Goal: Answer question/provide support: Share knowledge or assist other users

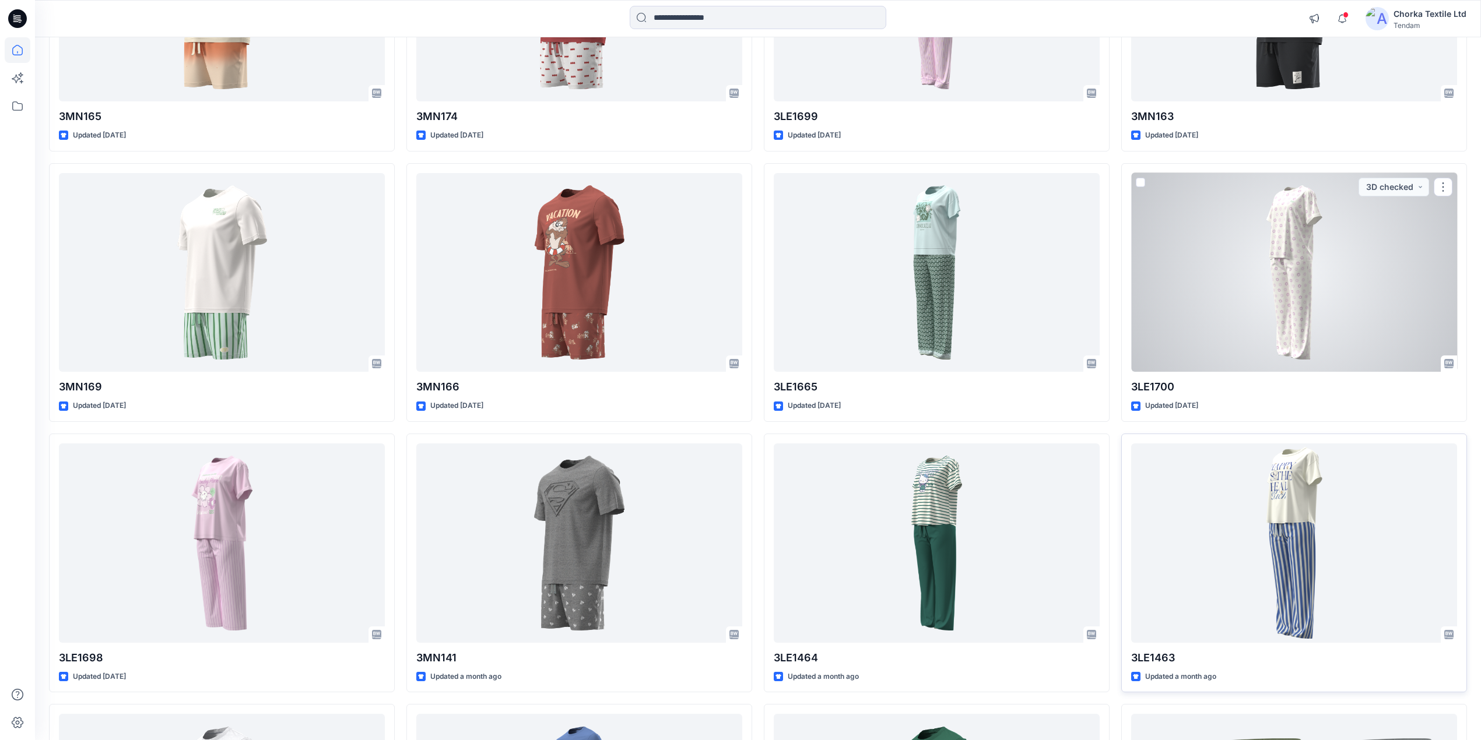
scroll to position [544, 0]
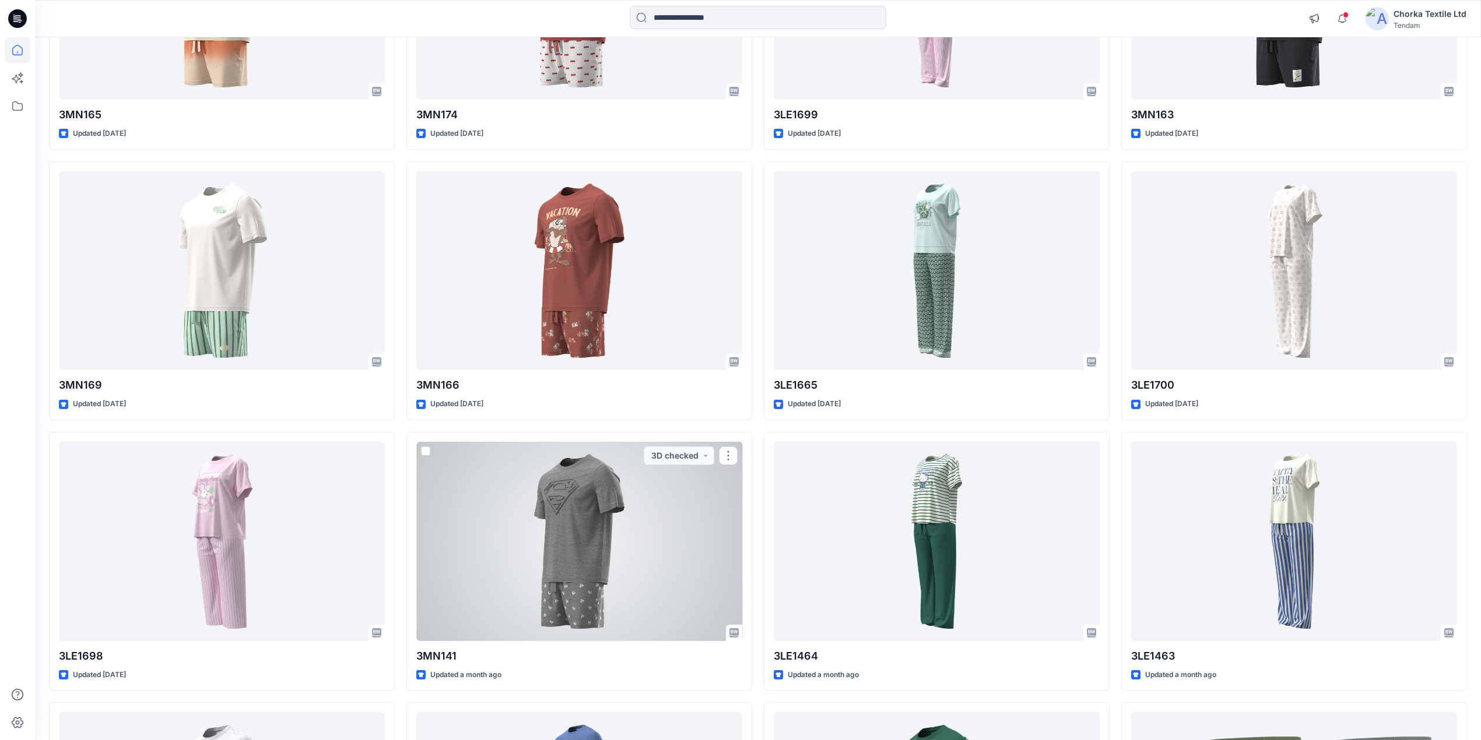
click at [553, 525] on div at bounding box center [579, 541] width 326 height 199
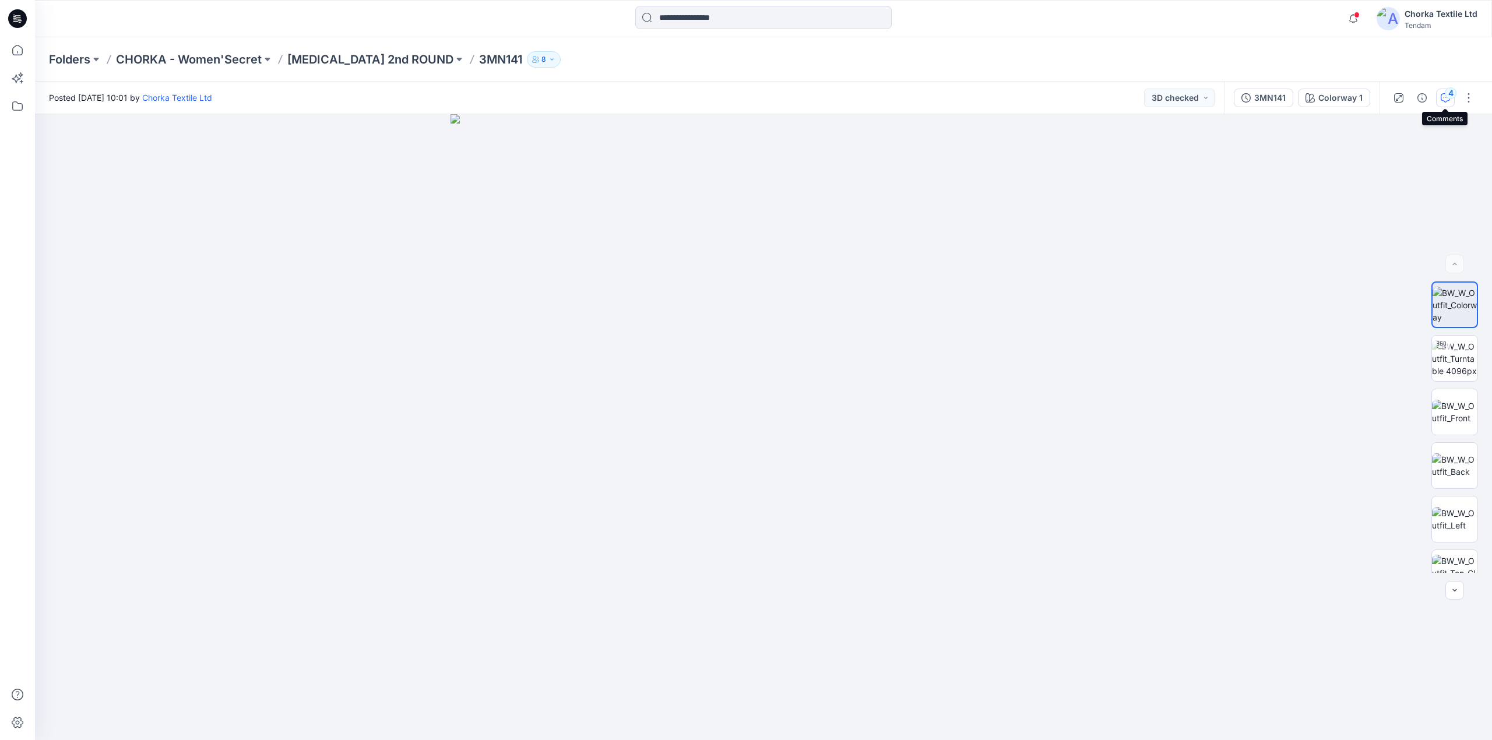
click at [1446, 90] on div "4" at bounding box center [1451, 93] width 12 height 12
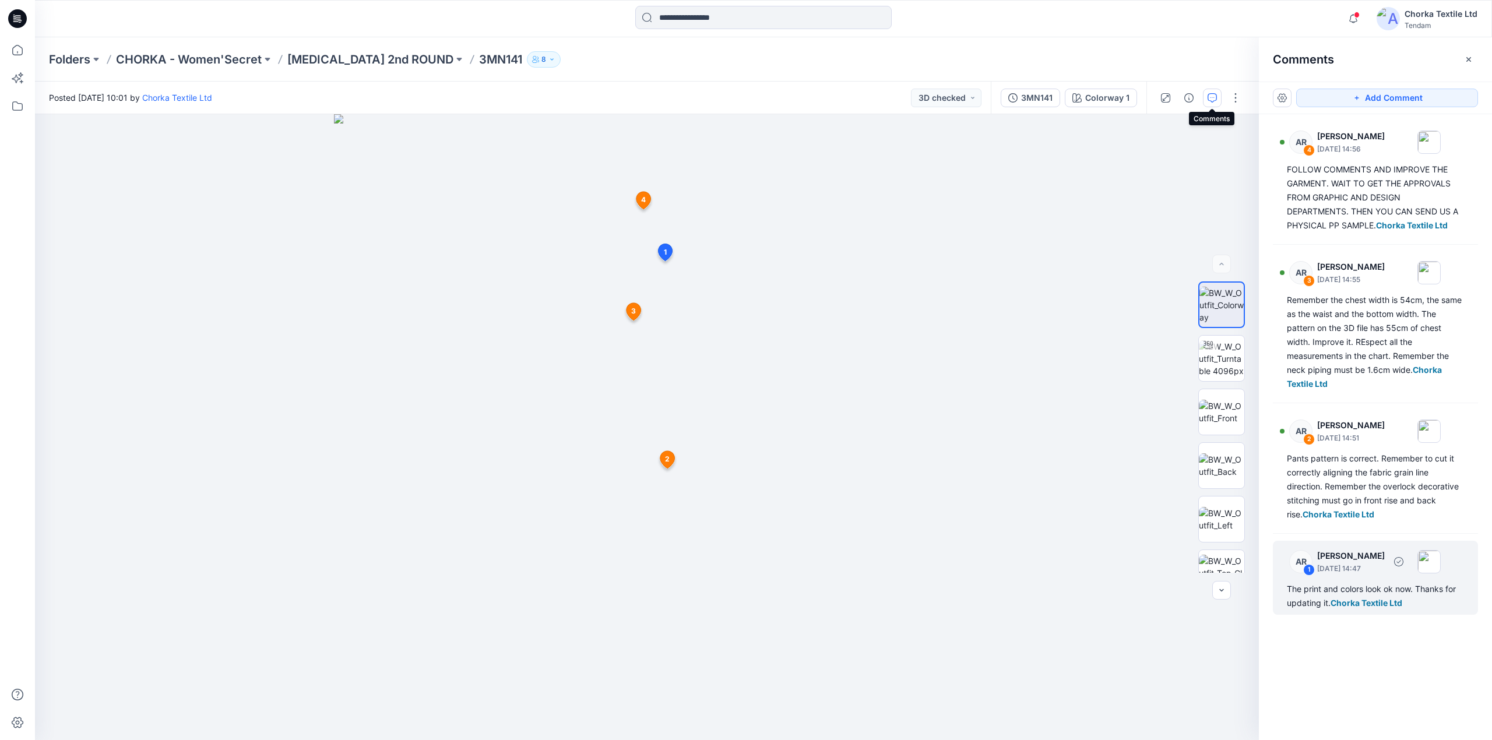
click at [1353, 597] on div "The print and colors look ok now. Thanks for updating it. Chorka Textile Ltd" at bounding box center [1375, 596] width 177 height 28
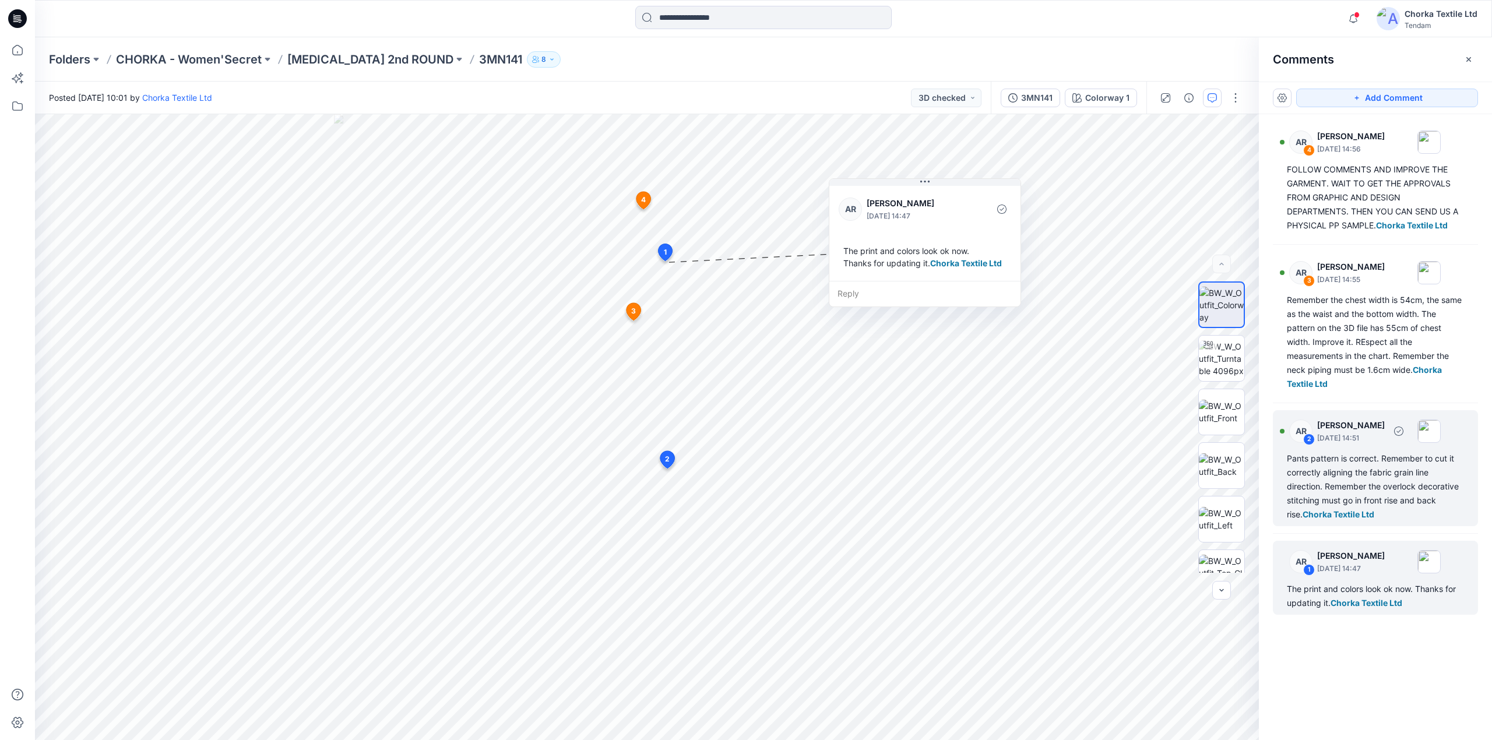
click at [1359, 466] on div "Pants pattern is correct. Remember to cut it correctly aligning the fabric grai…" at bounding box center [1375, 487] width 177 height 70
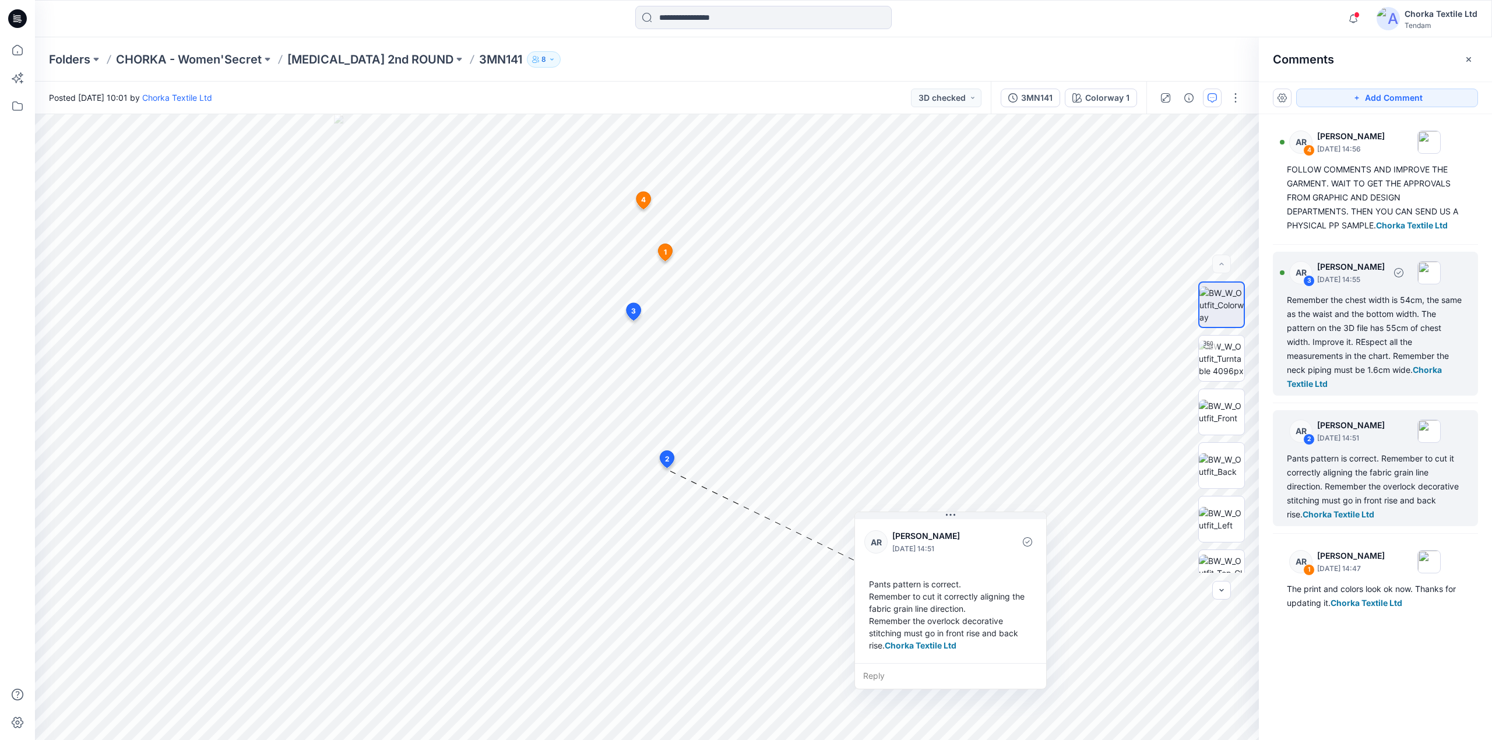
click at [1357, 314] on div "Remember the chest width is 54cm, the same as the waist and the bottom width. T…" at bounding box center [1375, 342] width 177 height 98
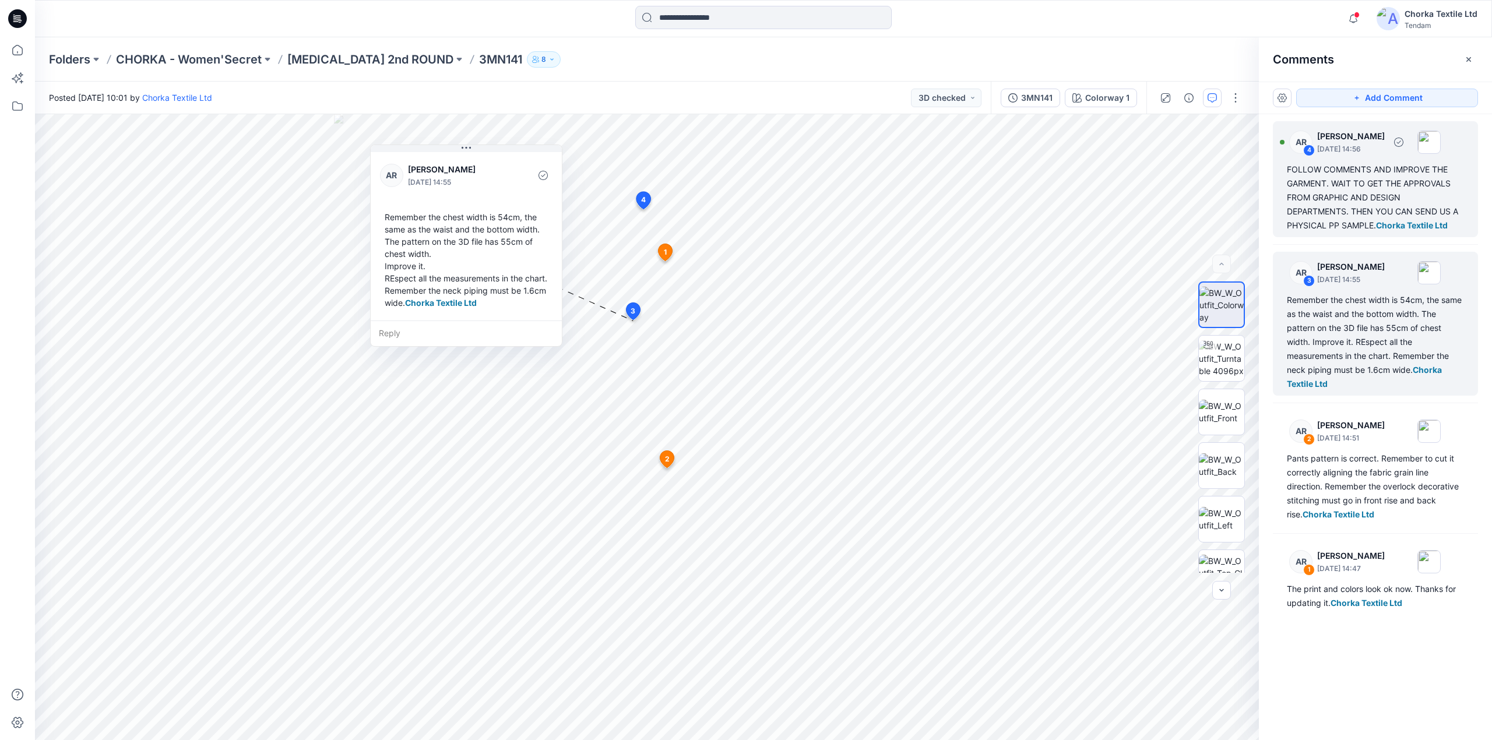
click at [1351, 188] on div "FOLLOW COMMENTS AND IMPROVE THE GARMENT. WAIT TO GET THE APPROVALS FROM GRAPHIC…" at bounding box center [1375, 198] width 177 height 70
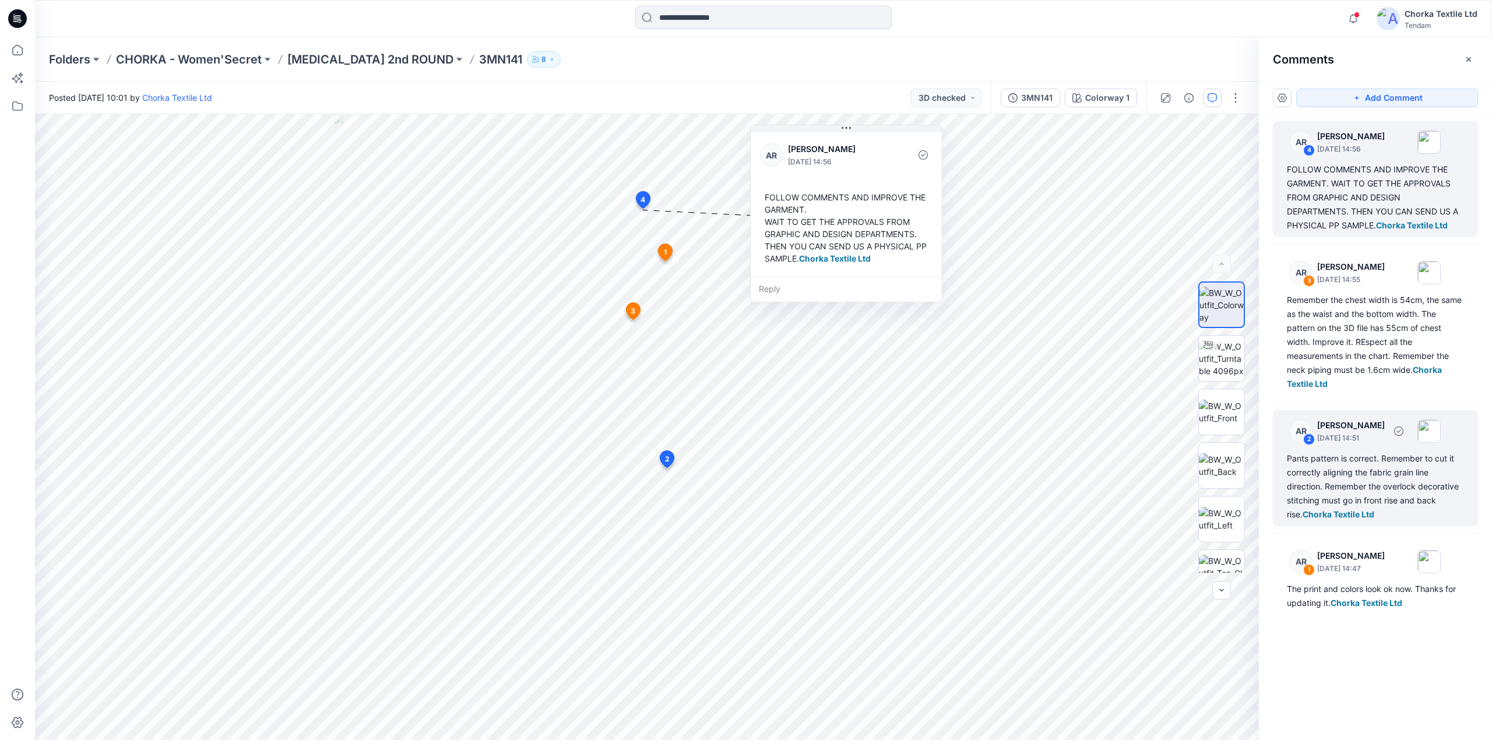
click at [1355, 473] on div "Pants pattern is correct. Remember to cut it correctly aligning the fabric grai…" at bounding box center [1375, 487] width 177 height 70
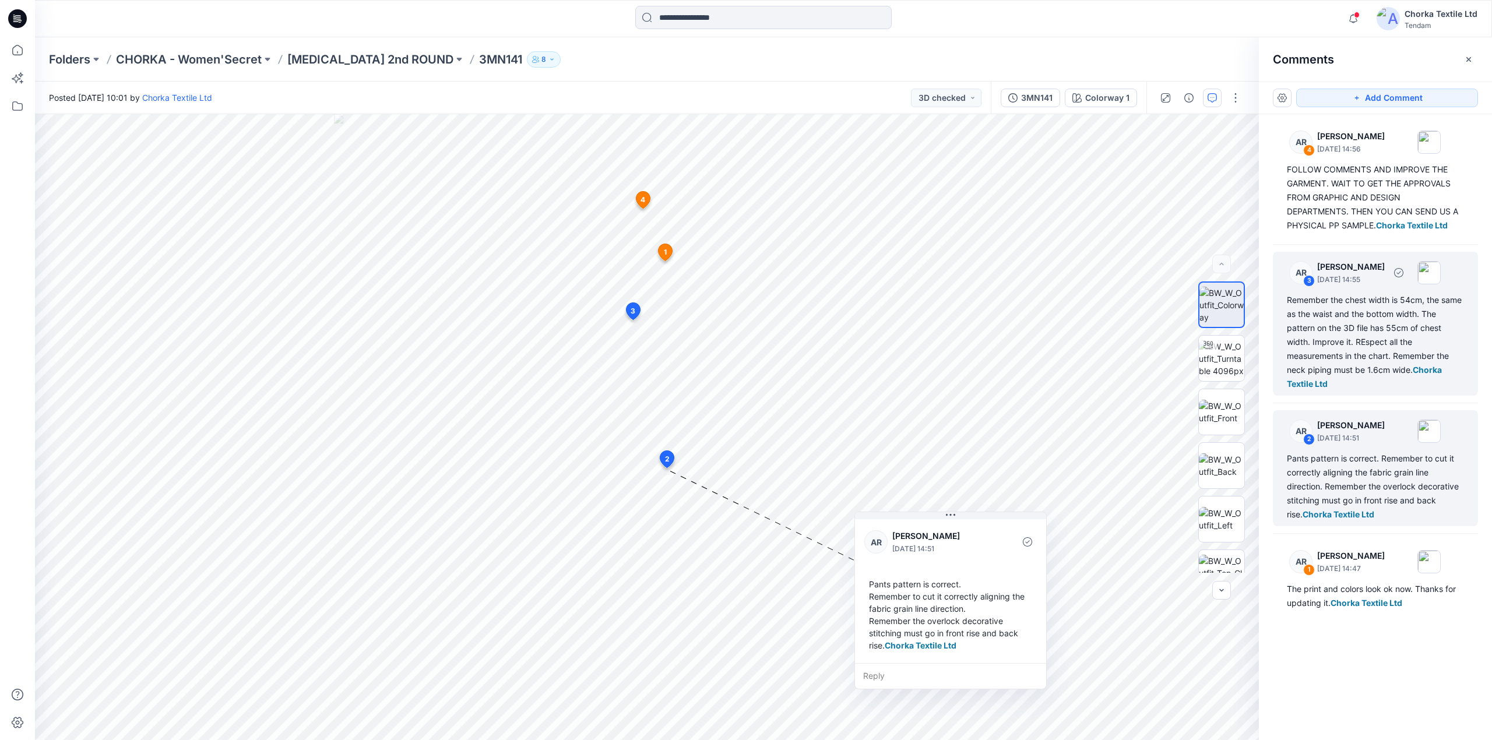
click at [1335, 325] on div "Remember the chest width is 54cm, the same as the waist and the bottom width. T…" at bounding box center [1375, 342] width 177 height 98
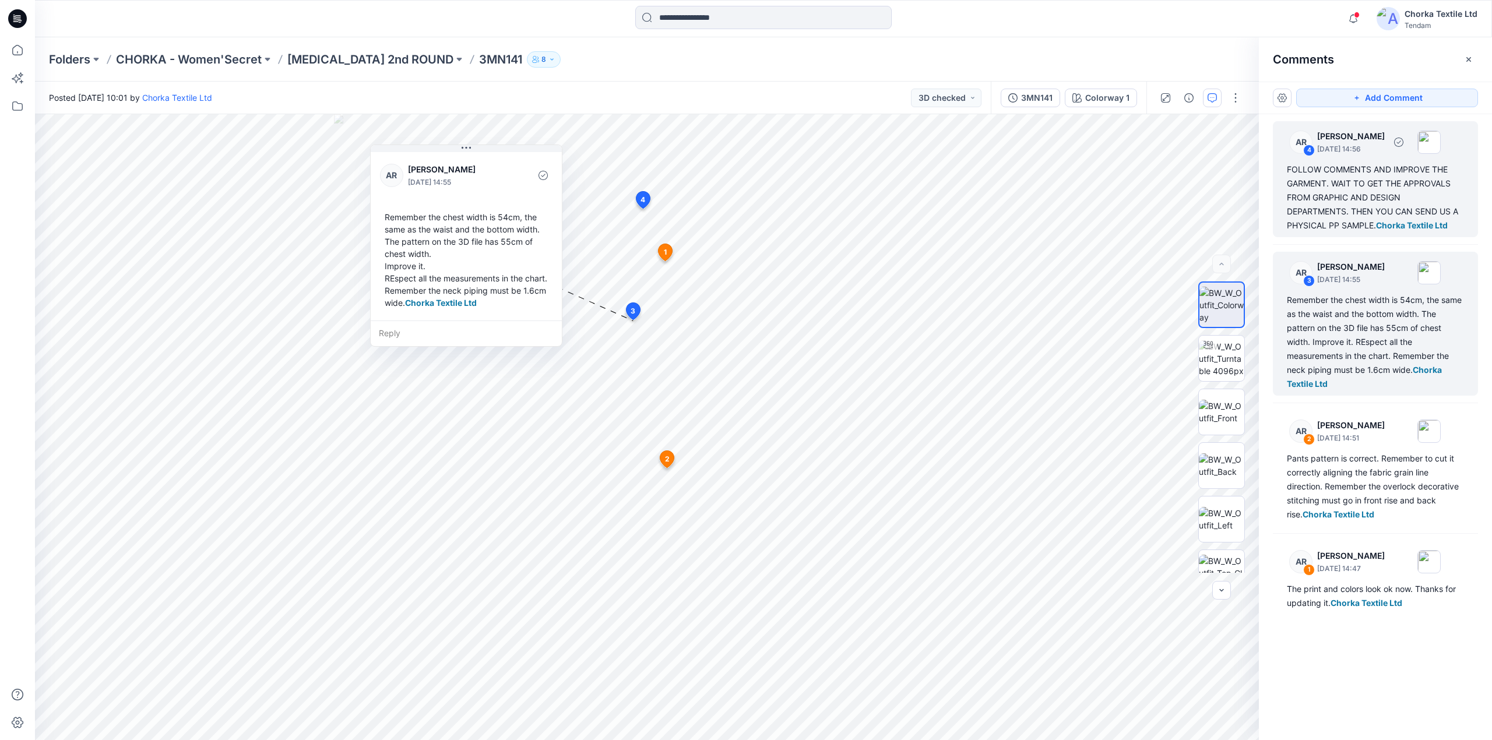
click at [1370, 166] on div "FOLLOW COMMENTS AND IMPROVE THE GARMENT. WAIT TO GET THE APPROVALS FROM GRAPHIC…" at bounding box center [1375, 198] width 177 height 70
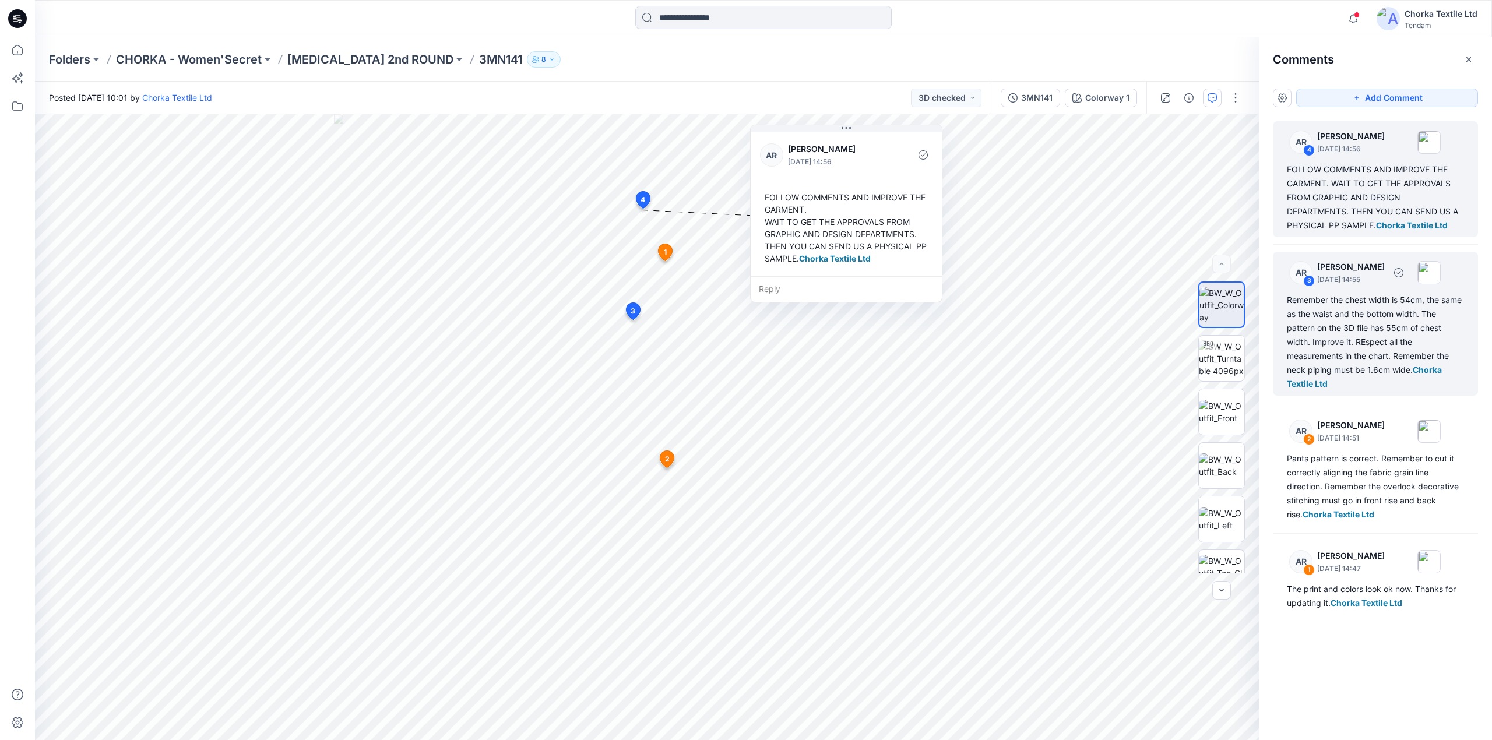
click at [1340, 316] on div "Remember the chest width is 54cm, the same as the waist and the bottom width. T…" at bounding box center [1375, 342] width 177 height 98
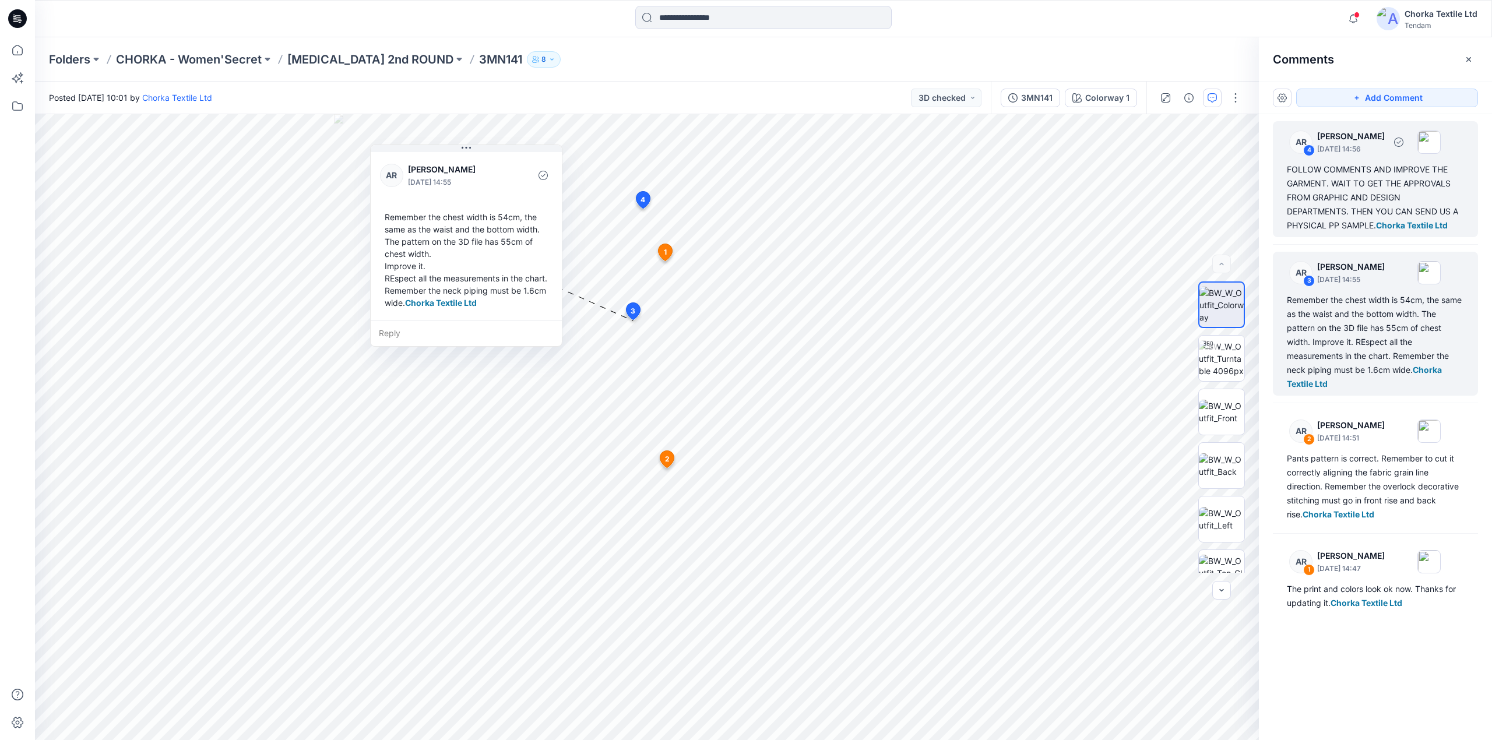
click at [1349, 182] on div "FOLLOW COMMENTS AND IMPROVE THE GARMENT. WAIT TO GET THE APPROVALS FROM GRAPHIC…" at bounding box center [1375, 198] width 177 height 70
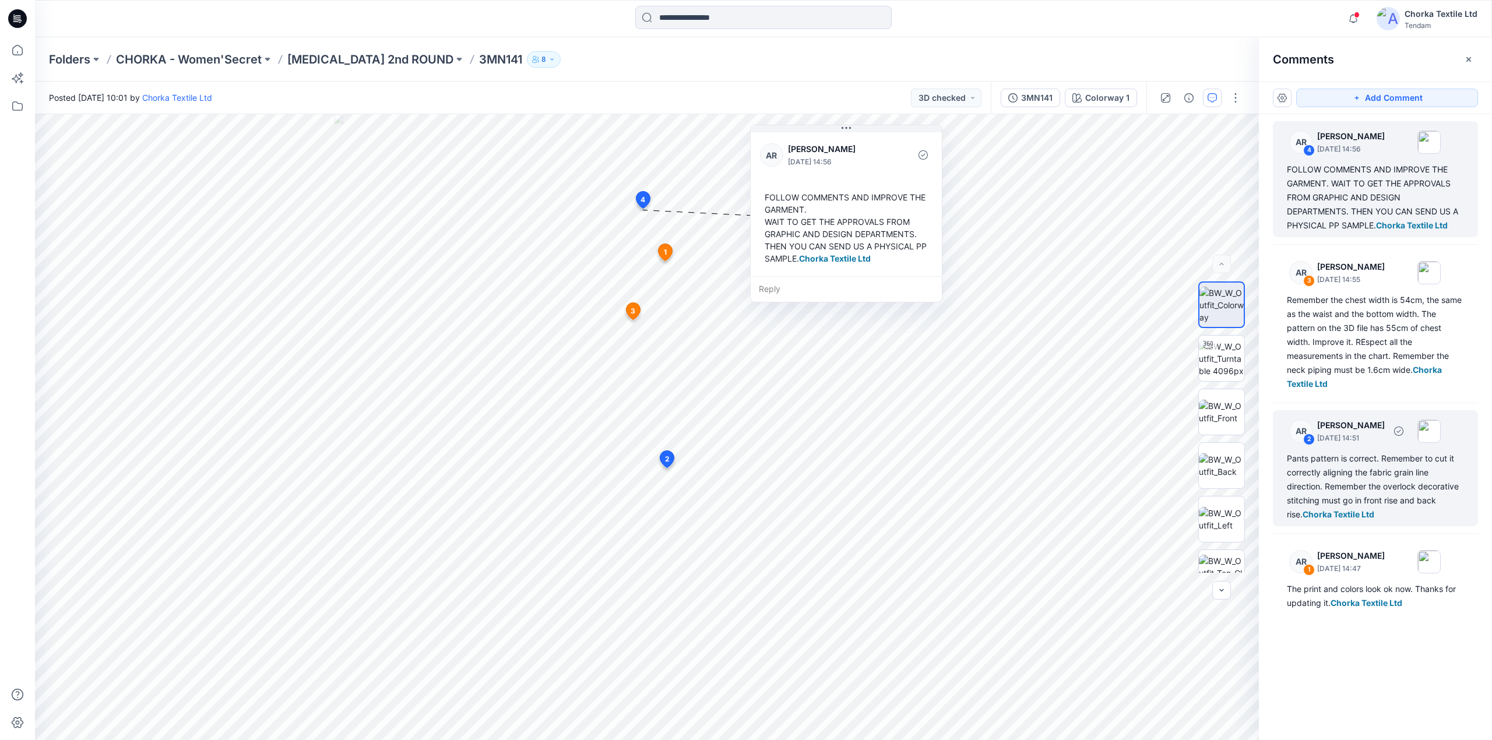
click at [1346, 479] on div "Pants pattern is correct. Remember to cut it correctly aligning the fabric grai…" at bounding box center [1375, 487] width 177 height 70
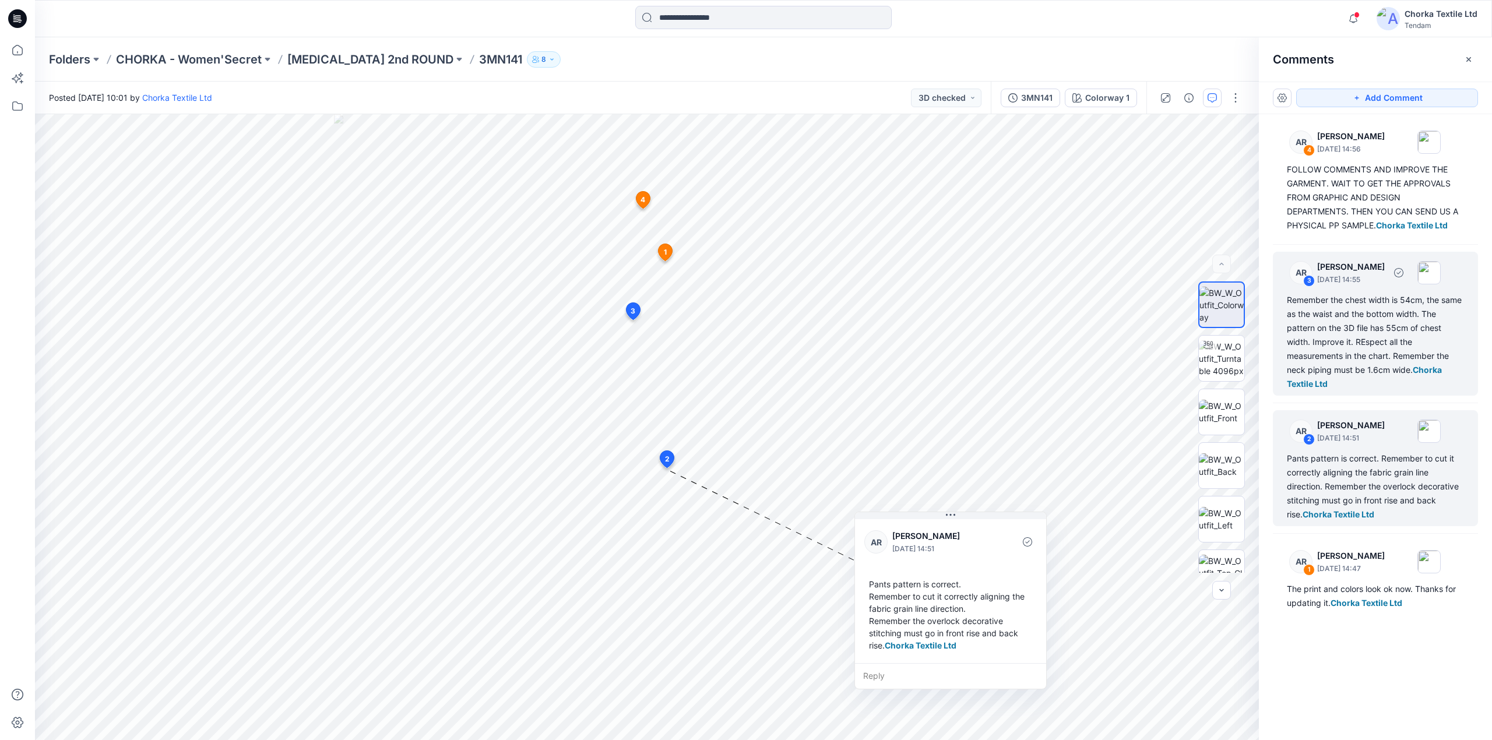
click at [1334, 324] on div "Remember the chest width is 54cm, the same as the waist and the bottom width. T…" at bounding box center [1375, 342] width 177 height 98
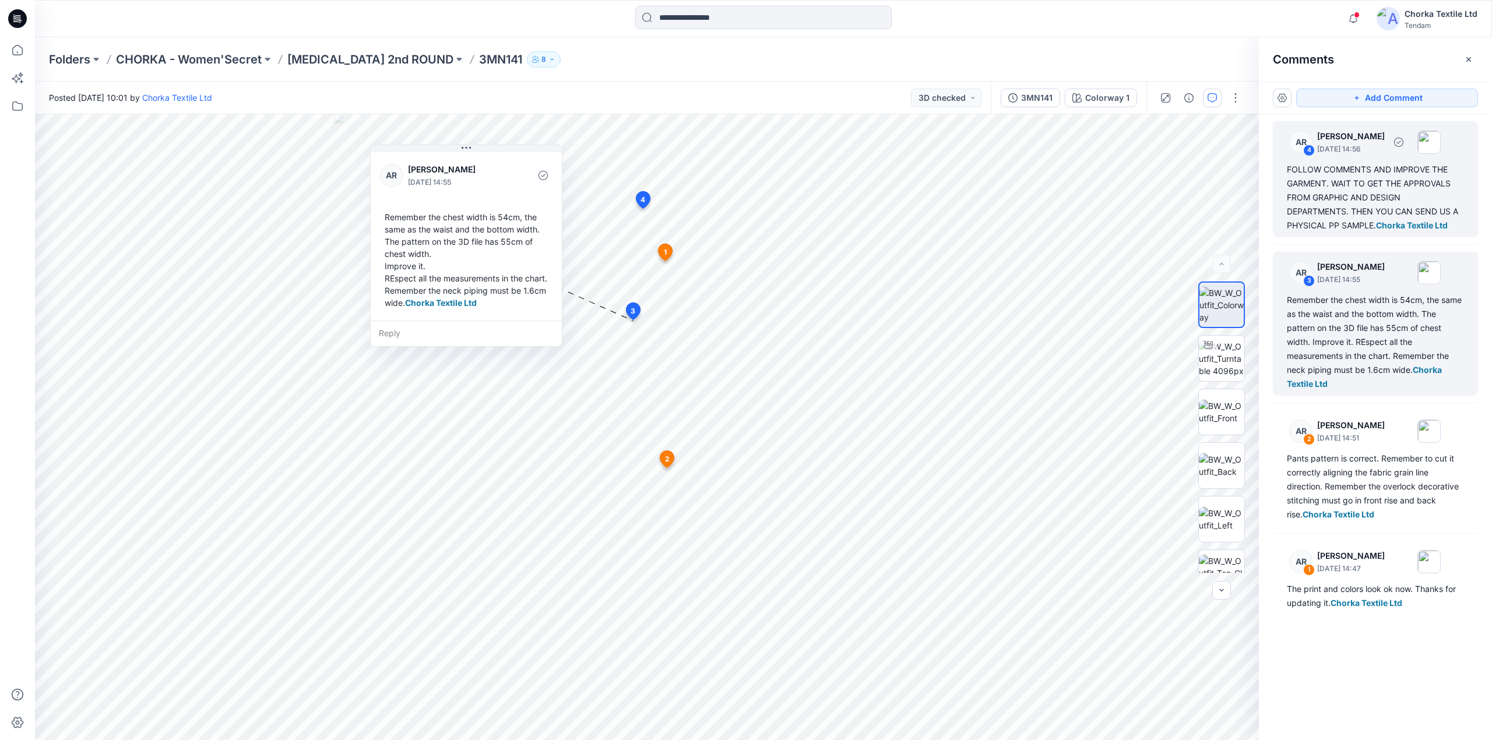
click at [1345, 182] on div "FOLLOW COMMENTS AND IMPROVE THE GARMENT. WAIT TO GET THE APPROVALS FROM GRAPHIC…" at bounding box center [1375, 198] width 177 height 70
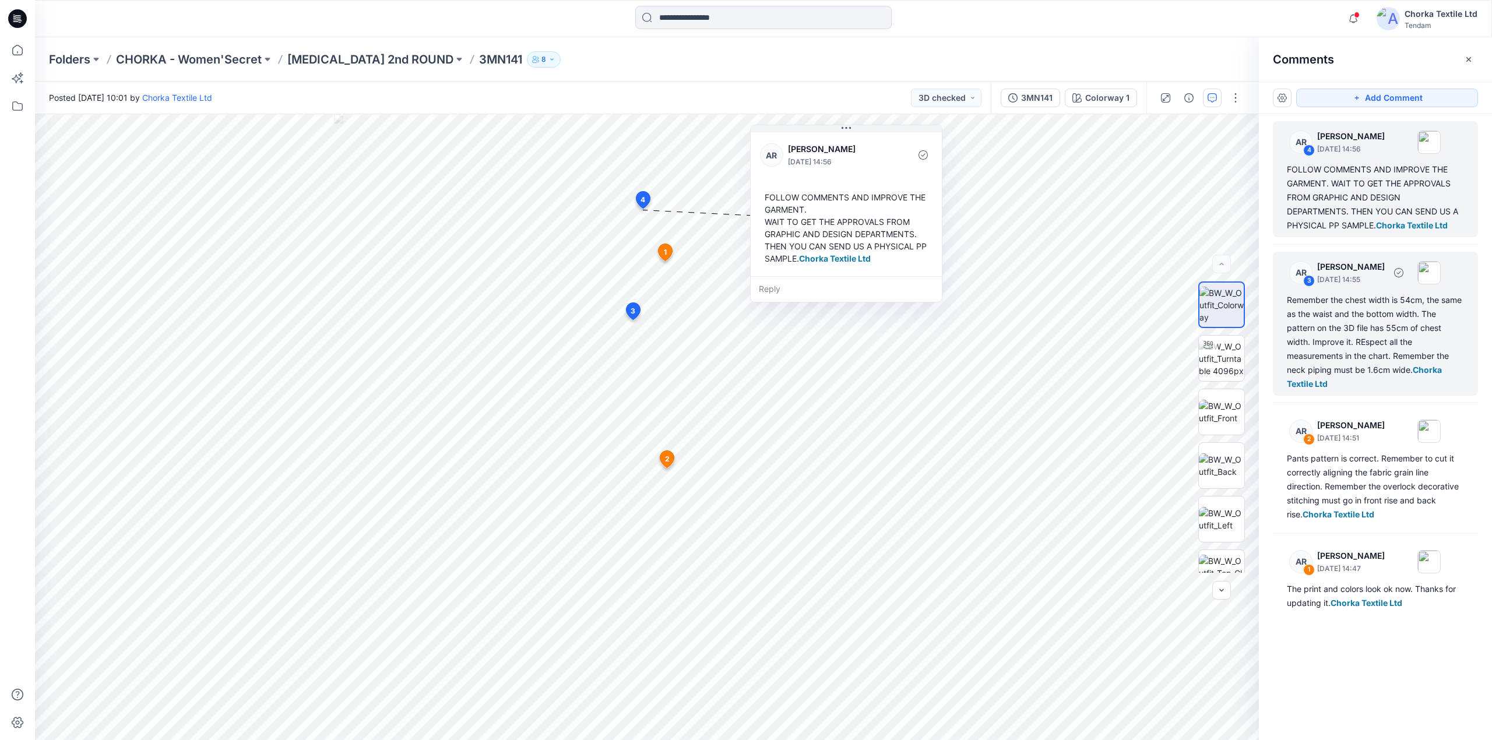
click at [1362, 315] on div "Remember the chest width is 54cm, the same as the waist and the bottom width. T…" at bounding box center [1375, 342] width 177 height 98
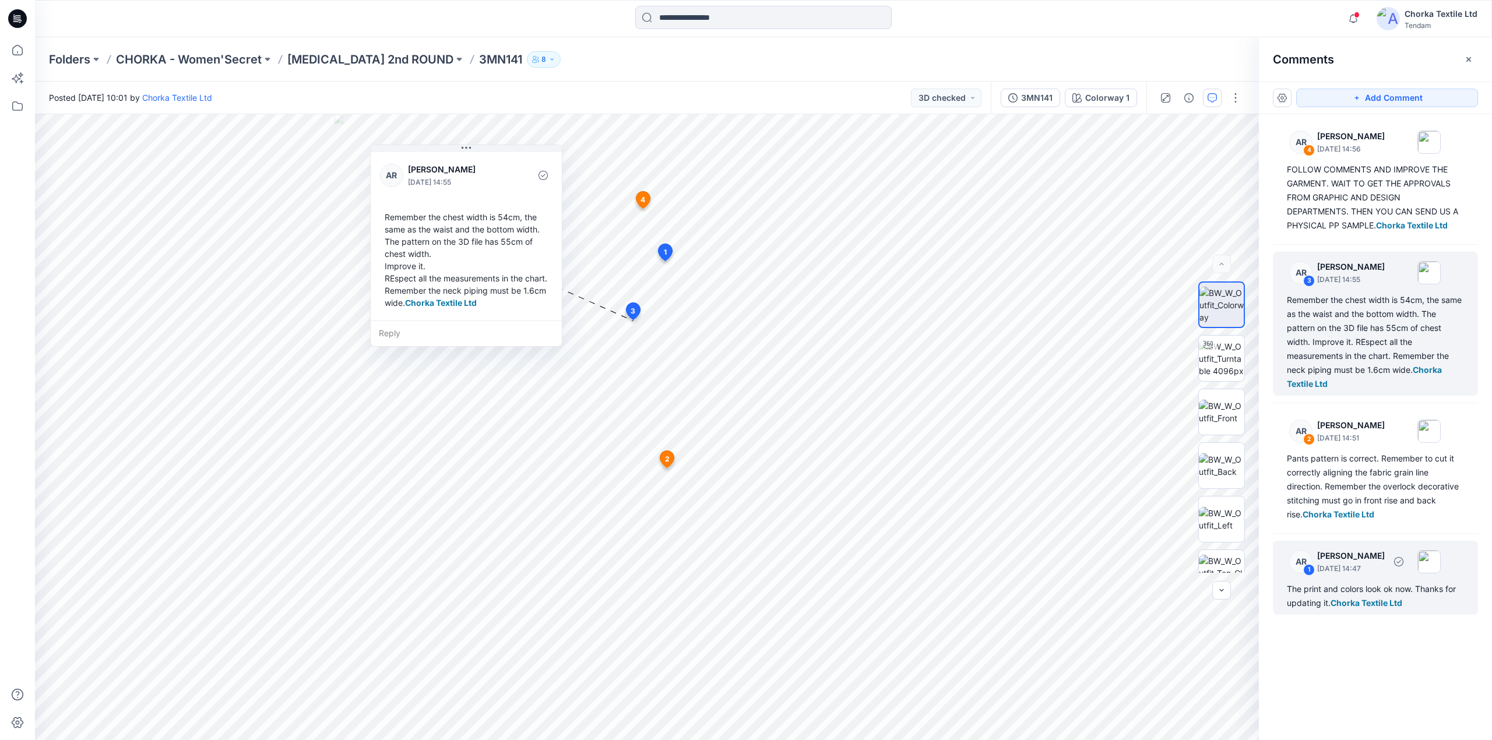
click at [1345, 581] on div "AR 1 [PERSON_NAME] [DATE] 14:47 The print and colors look ok now. Thanks for up…" at bounding box center [1375, 578] width 205 height 74
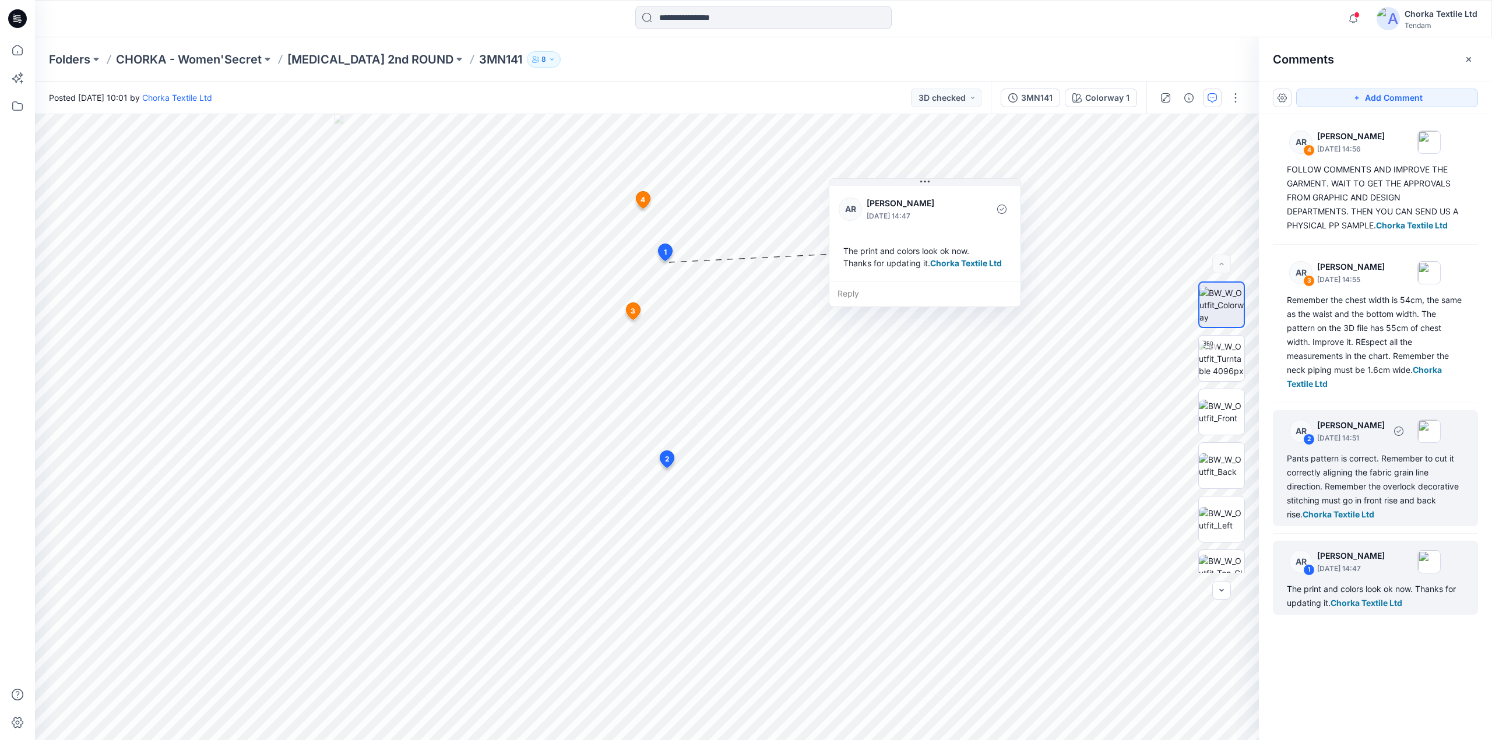
click at [1350, 469] on div "Pants pattern is correct. Remember to cut it correctly aligning the fabric grai…" at bounding box center [1375, 487] width 177 height 70
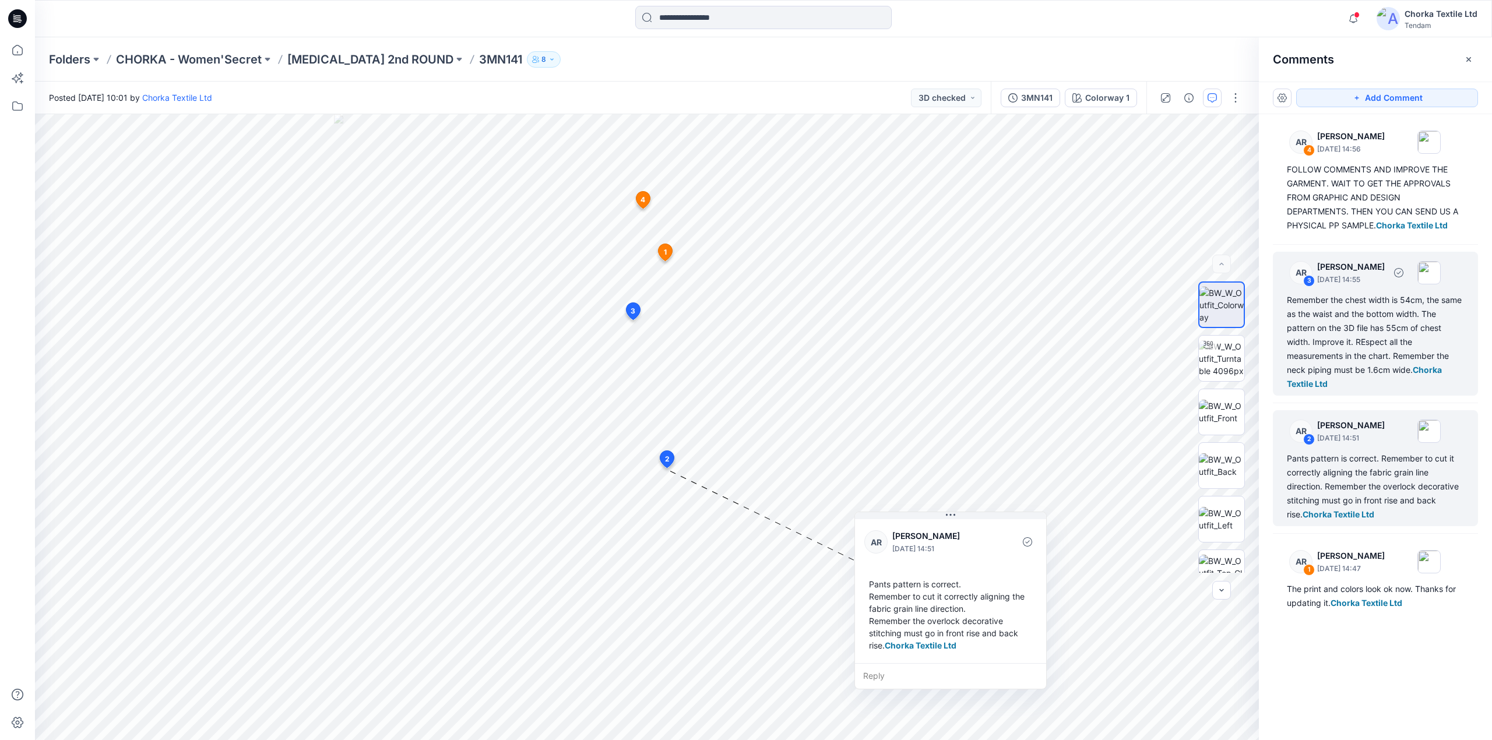
click at [1362, 336] on div "Remember the chest width is 54cm, the same as the waist and the bottom width. T…" at bounding box center [1375, 342] width 177 height 98
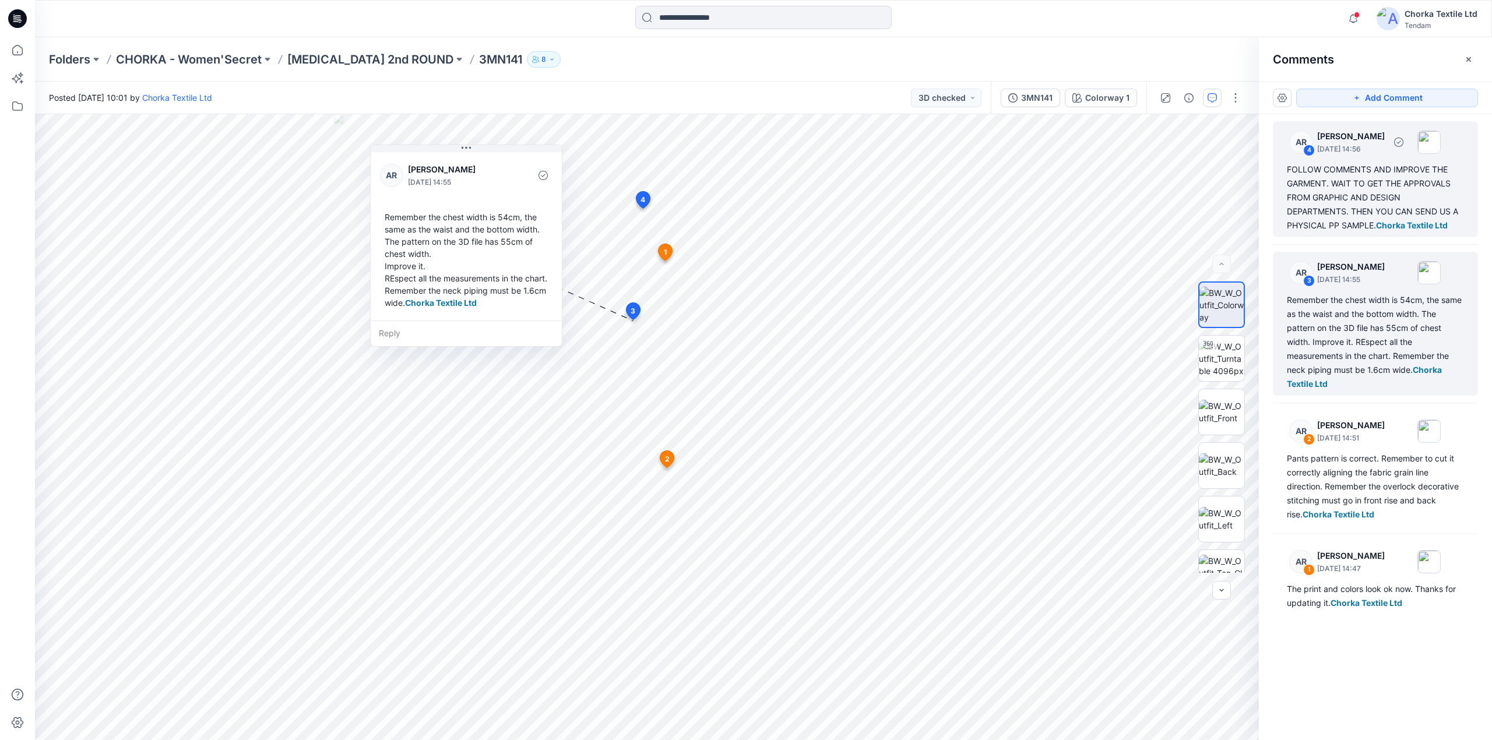
click at [1374, 180] on div "FOLLOW COMMENTS AND IMPROVE THE GARMENT. WAIT TO GET THE APPROVALS FROM GRAPHIC…" at bounding box center [1375, 198] width 177 height 70
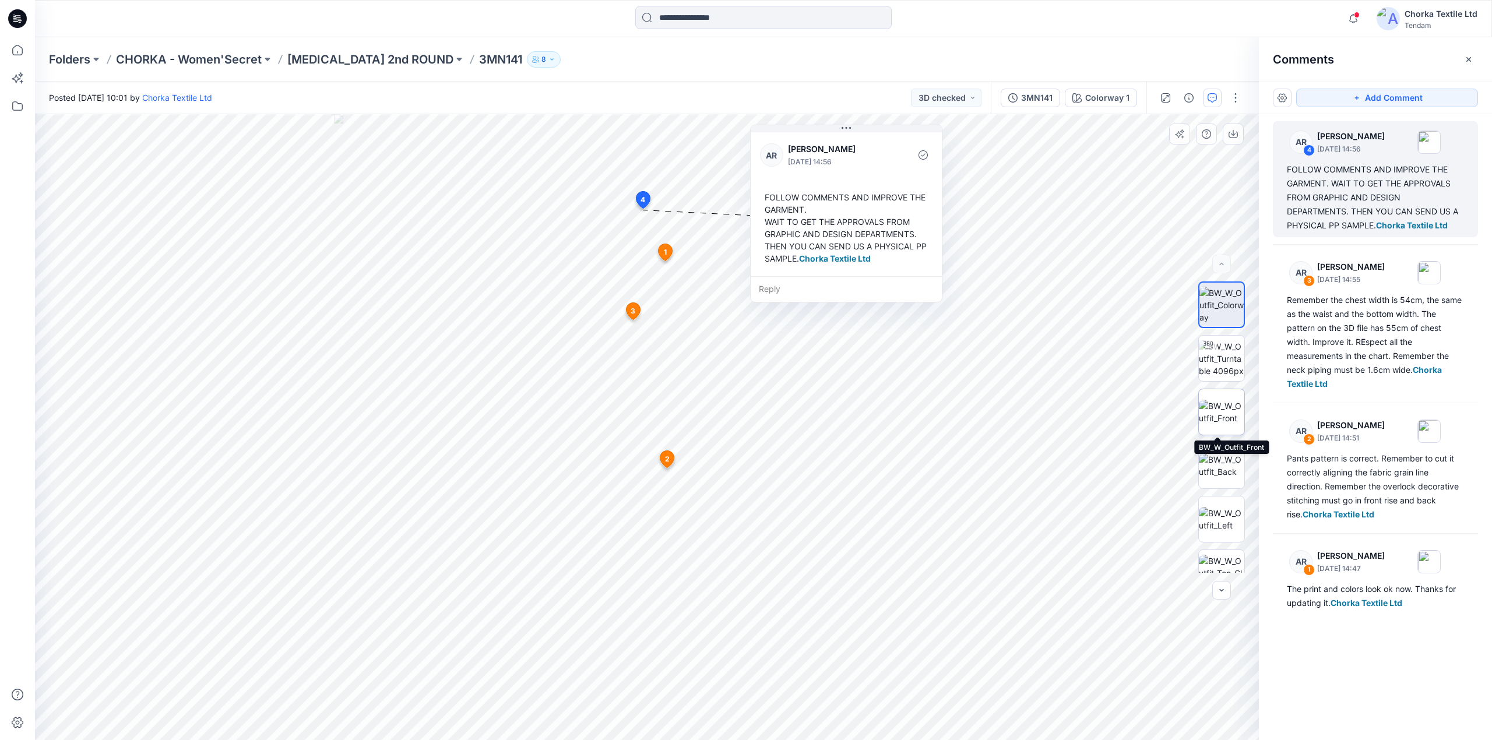
click at [1225, 411] on img at bounding box center [1221, 412] width 45 height 24
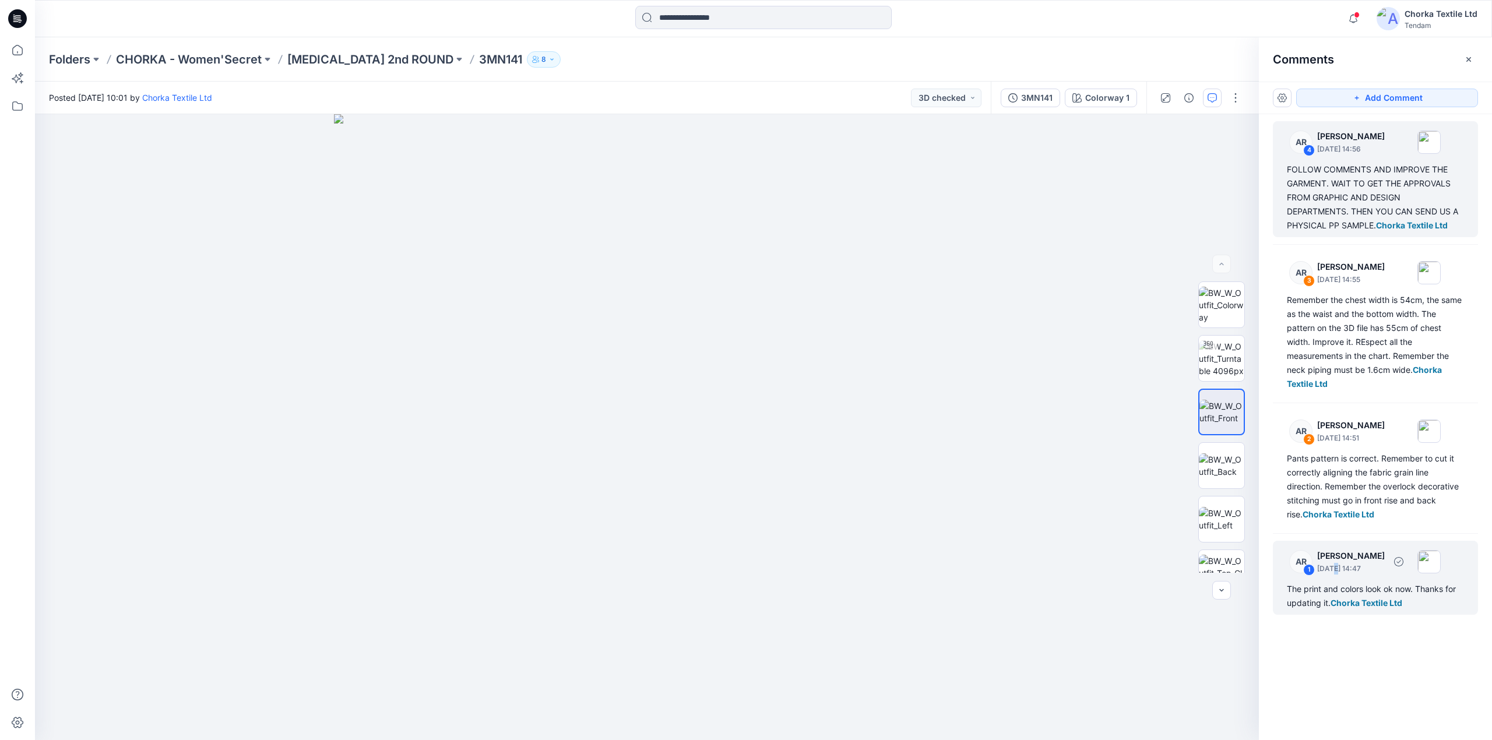
click at [1338, 579] on div "AR 1 [PERSON_NAME] [DATE] 14:47 The print and colors look ok now. Thanks for up…" at bounding box center [1375, 578] width 205 height 74
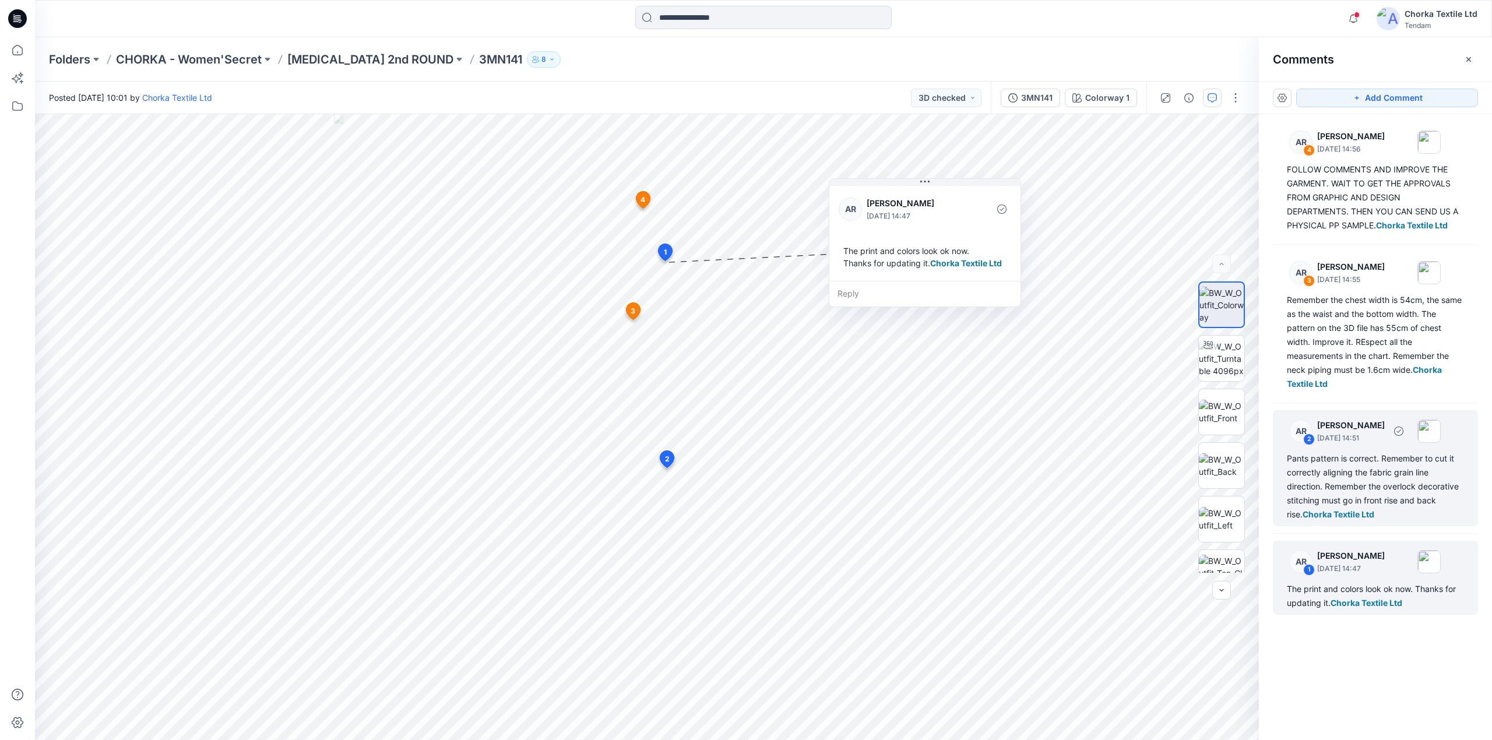
click at [1377, 479] on div "Pants pattern is correct. Remember to cut it correctly aligning the fabric grai…" at bounding box center [1375, 487] width 177 height 70
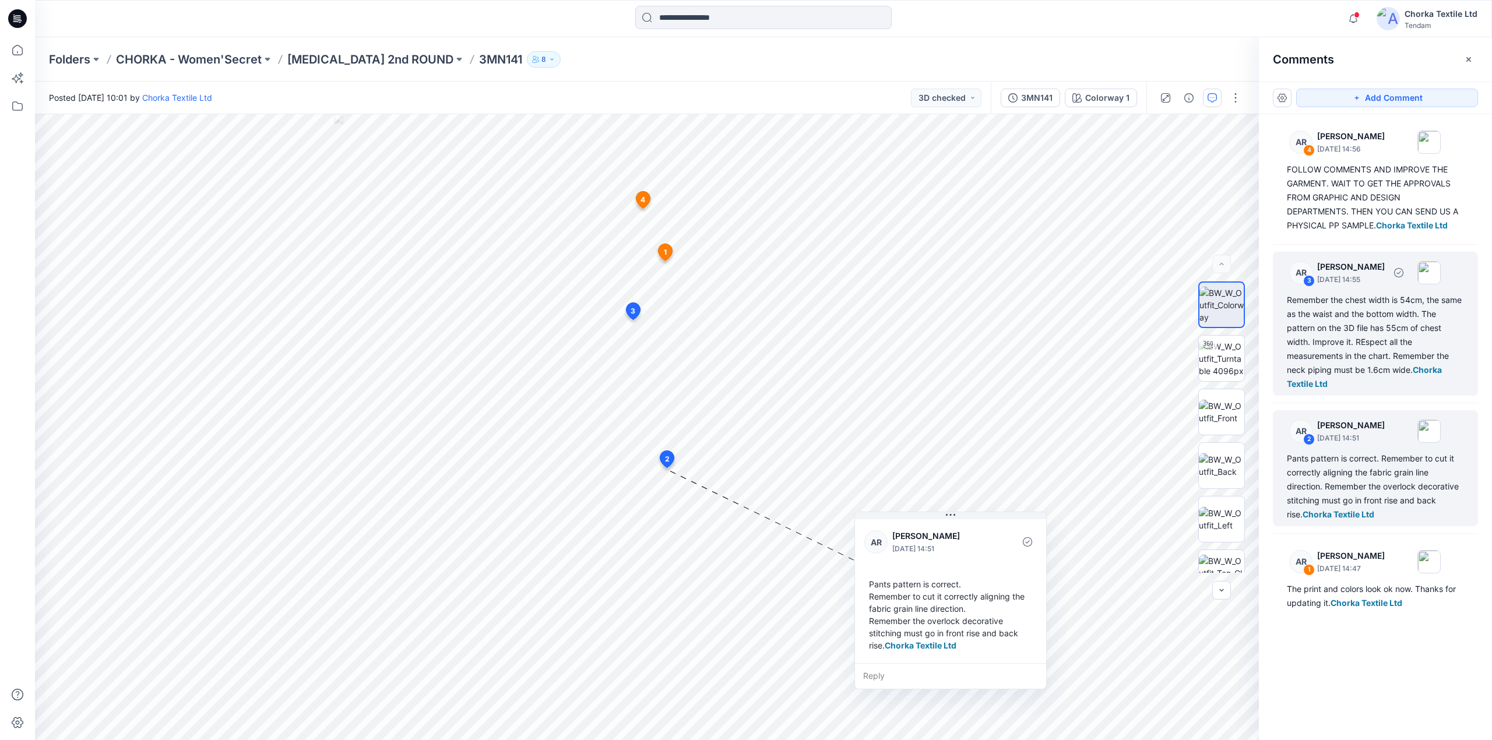
click at [1368, 353] on div "Remember the chest width is 54cm, the same as the waist and the bottom width. T…" at bounding box center [1375, 342] width 177 height 98
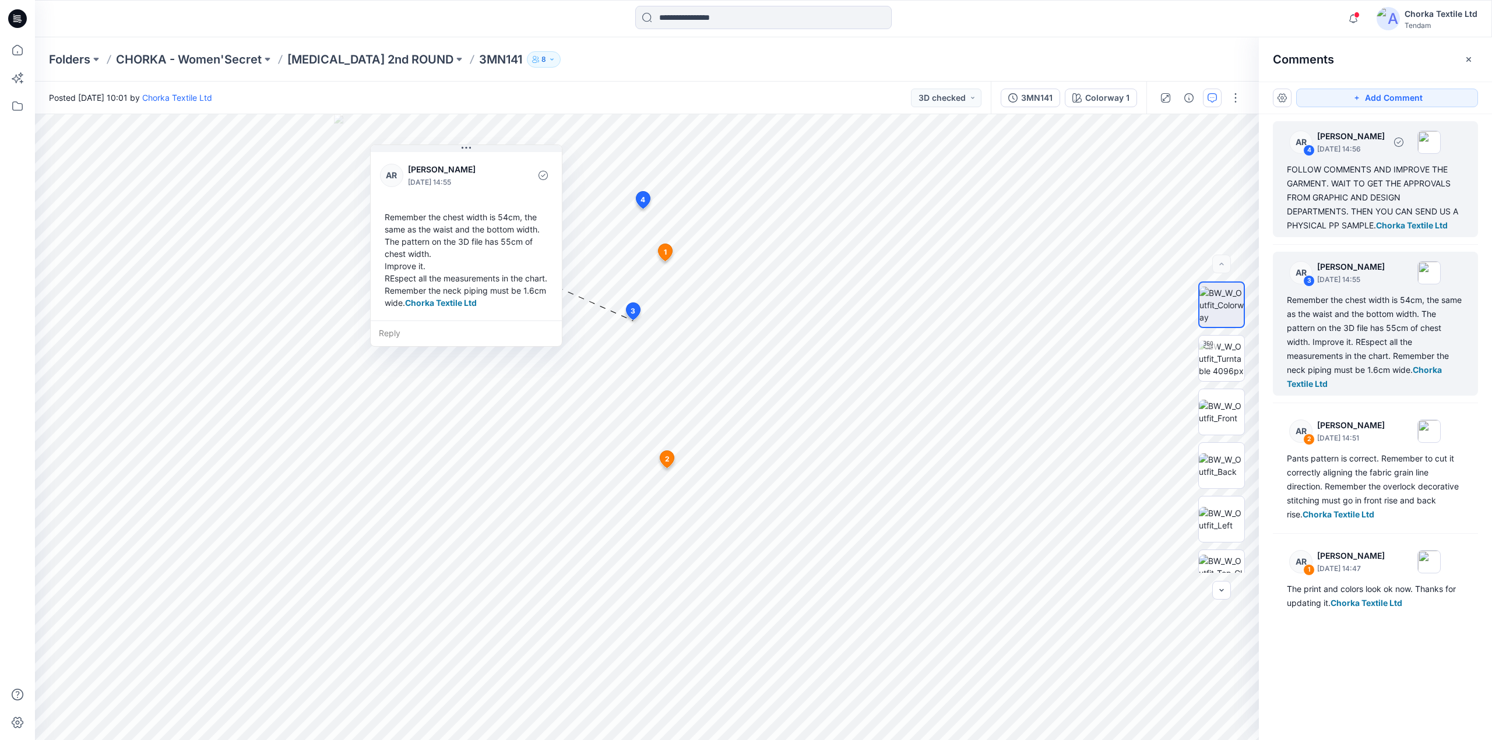
click at [1372, 194] on div "FOLLOW COMMENTS AND IMPROVE THE GARMENT. WAIT TO GET THE APPROVALS FROM GRAPHIC…" at bounding box center [1375, 198] width 177 height 70
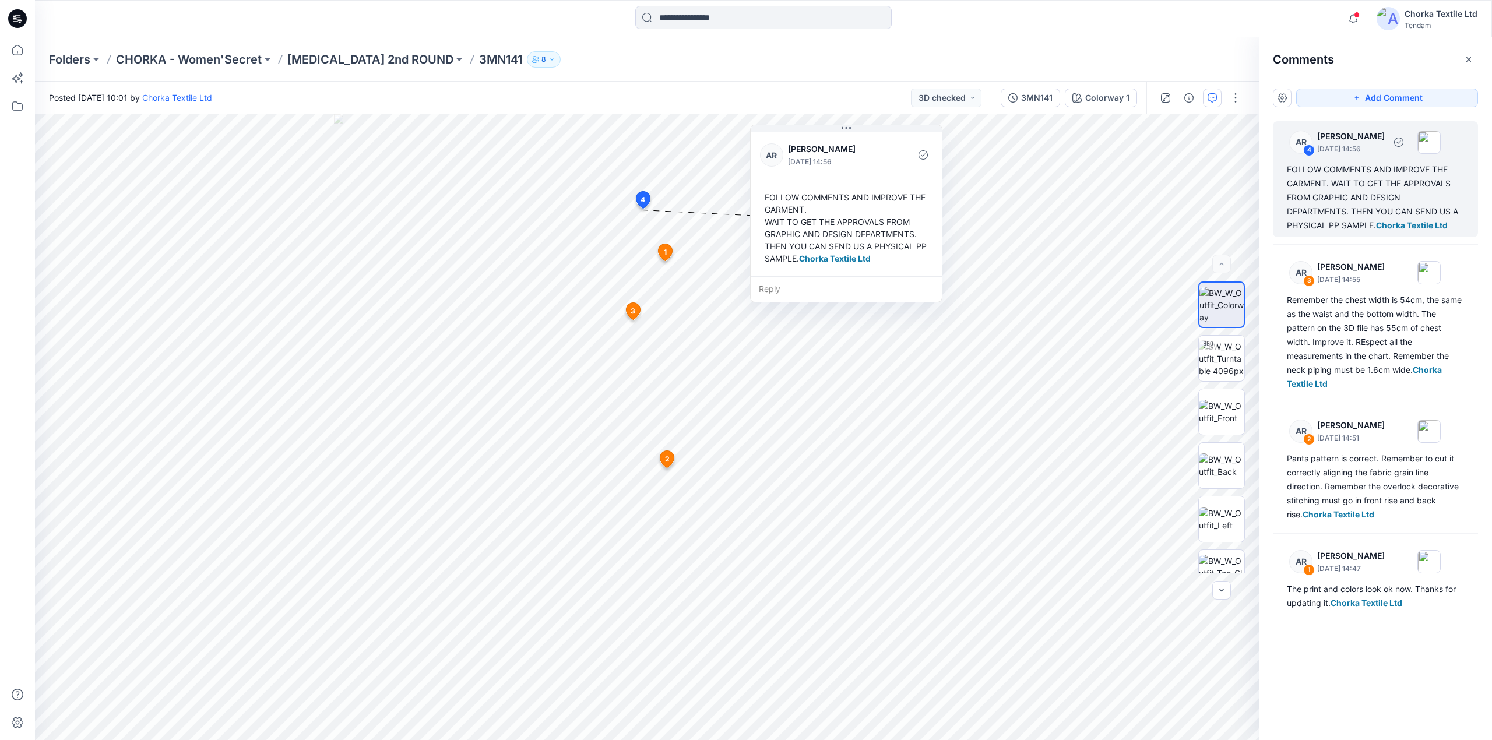
click at [1359, 173] on div "FOLLOW COMMENTS AND IMPROVE THE GARMENT. WAIT TO GET THE APPROVALS FROM GRAPHIC…" at bounding box center [1375, 198] width 177 height 70
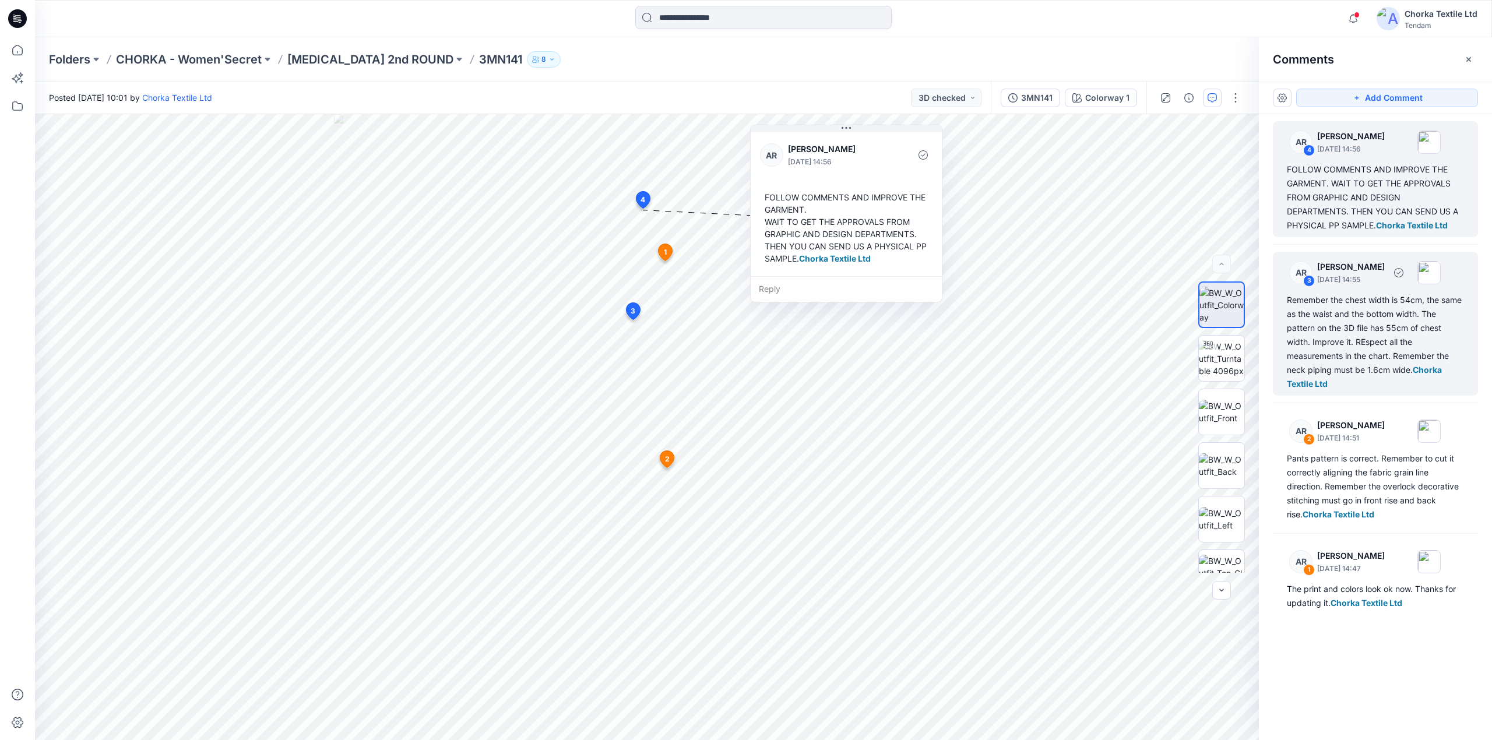
click at [1341, 336] on div "Remember the chest width is 54cm, the same as the waist and the bottom width. T…" at bounding box center [1375, 342] width 177 height 98
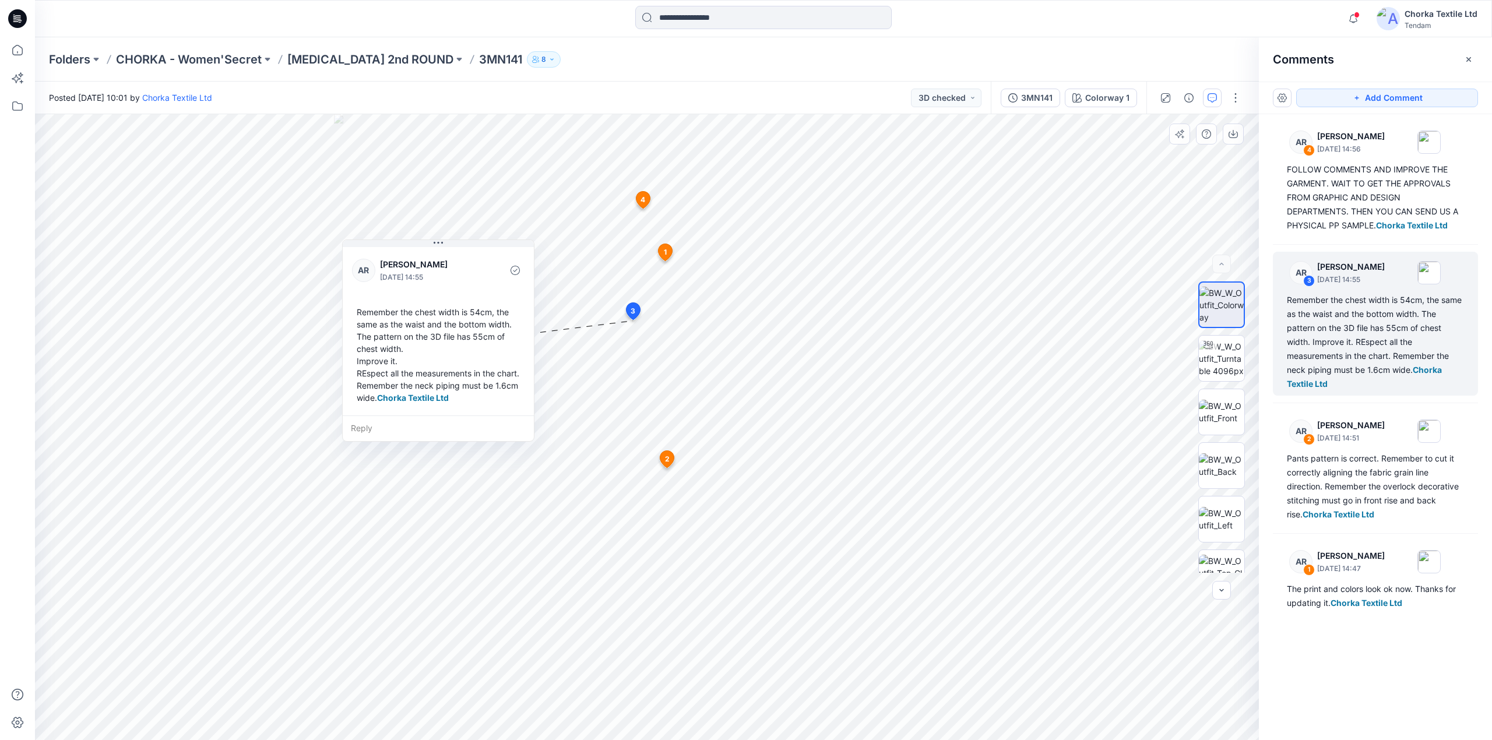
drag, startPoint x: 500, startPoint y: 171, endPoint x: 472, endPoint y: 266, distance: 99.1
click at [472, 266] on p "[PERSON_NAME]" at bounding box center [427, 265] width 95 height 14
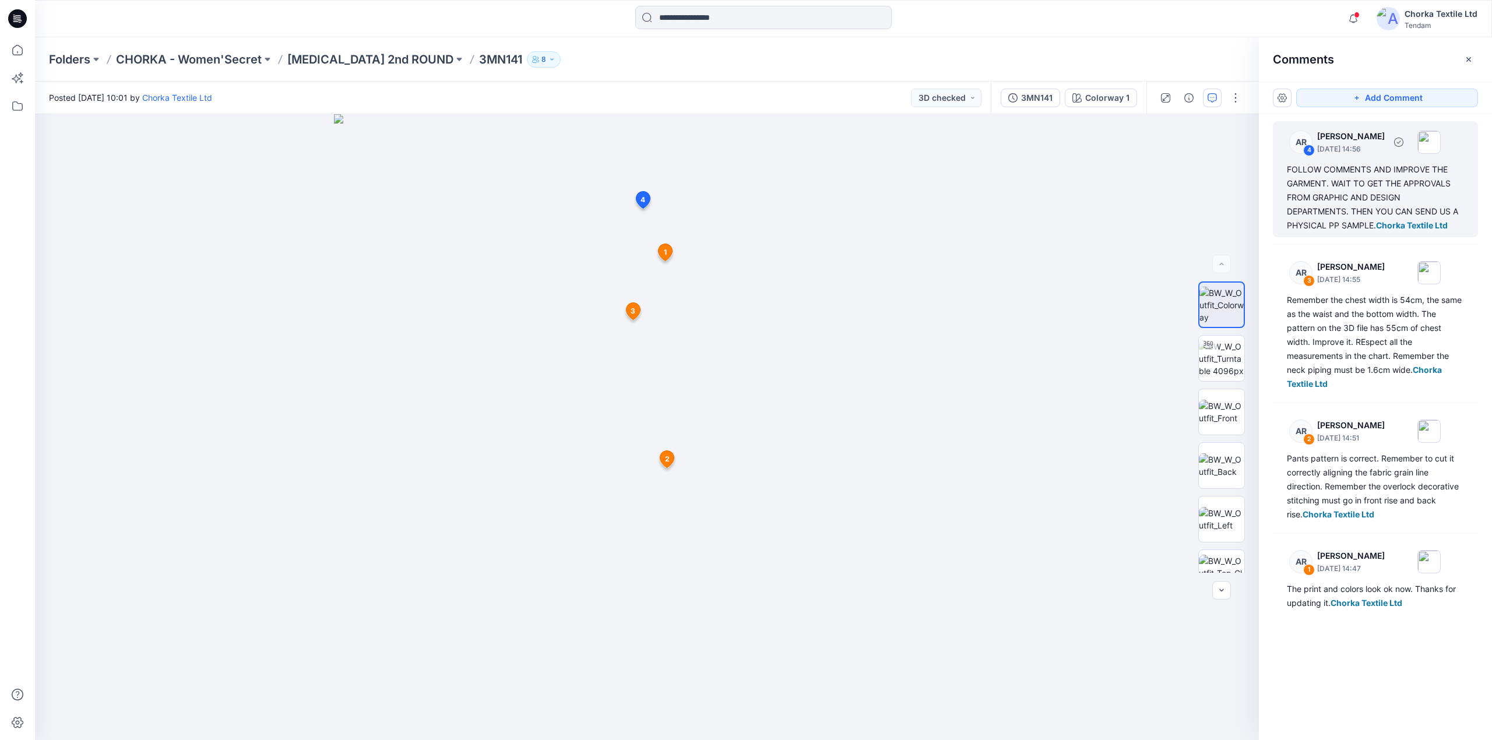
click at [1327, 196] on div "FOLLOW COMMENTS AND IMPROVE THE GARMENT. WAIT TO GET THE APPROVALS FROM GRAPHIC…" at bounding box center [1375, 198] width 177 height 70
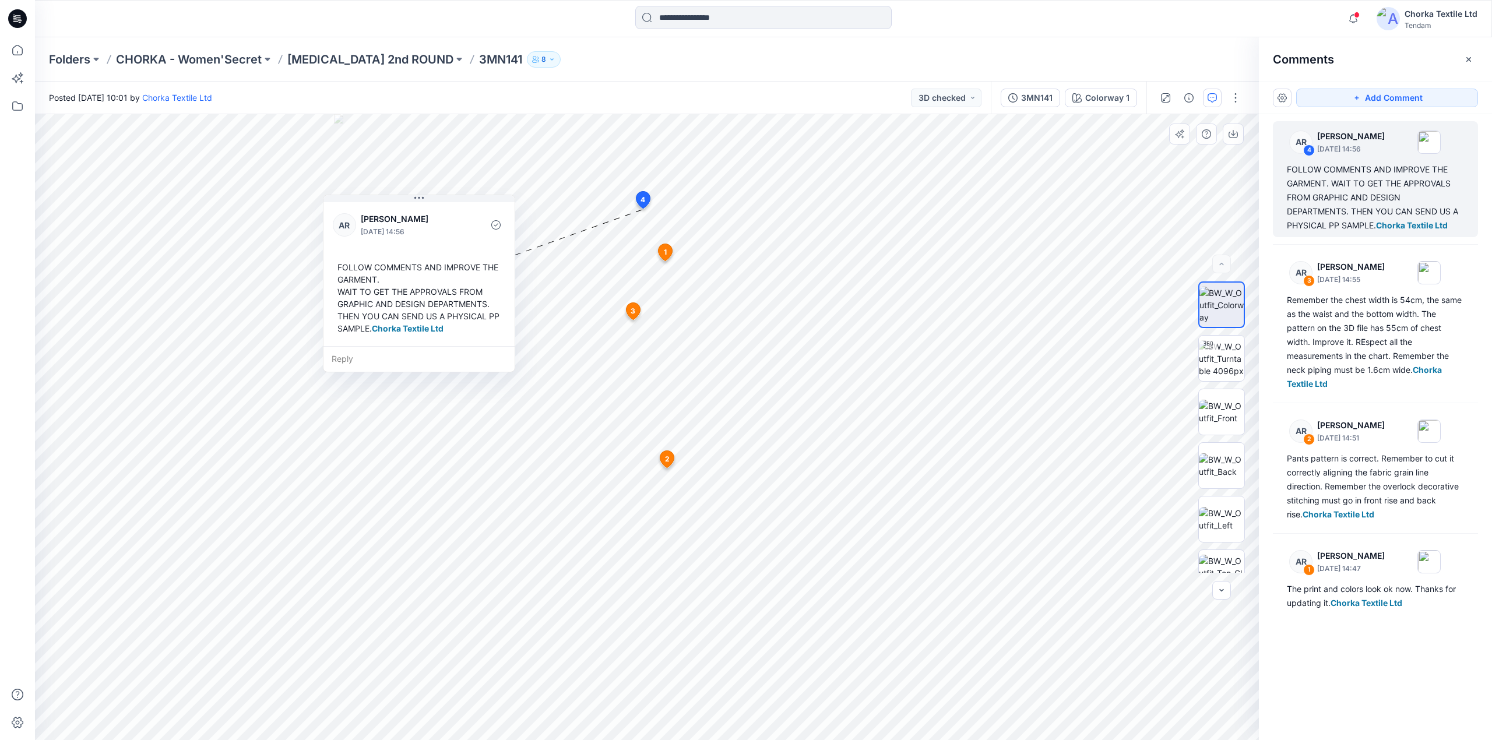
drag, startPoint x: 884, startPoint y: 266, endPoint x: 457, endPoint y: 336, distance: 433.0
click at [457, 336] on div "FOLLOW COMMENTS AND IMPROVE THE GARMENT. WAIT TO GET THE APPROVALS FROM GRAPHIC…" at bounding box center [419, 298] width 173 height 83
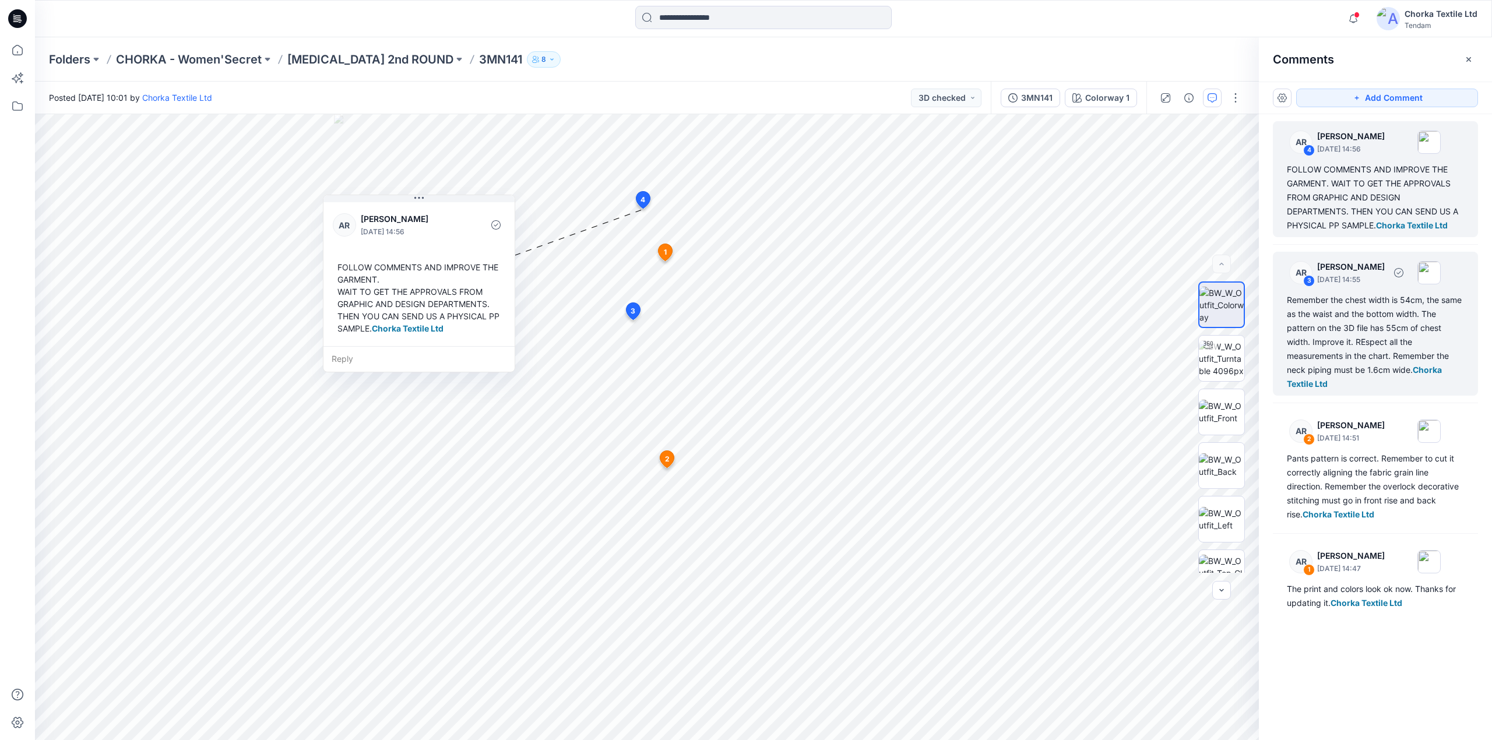
click at [1330, 293] on div "AR 3 [PERSON_NAME] [DATE] 14:55 Remember the chest width is 54cm, the same as t…" at bounding box center [1375, 324] width 205 height 144
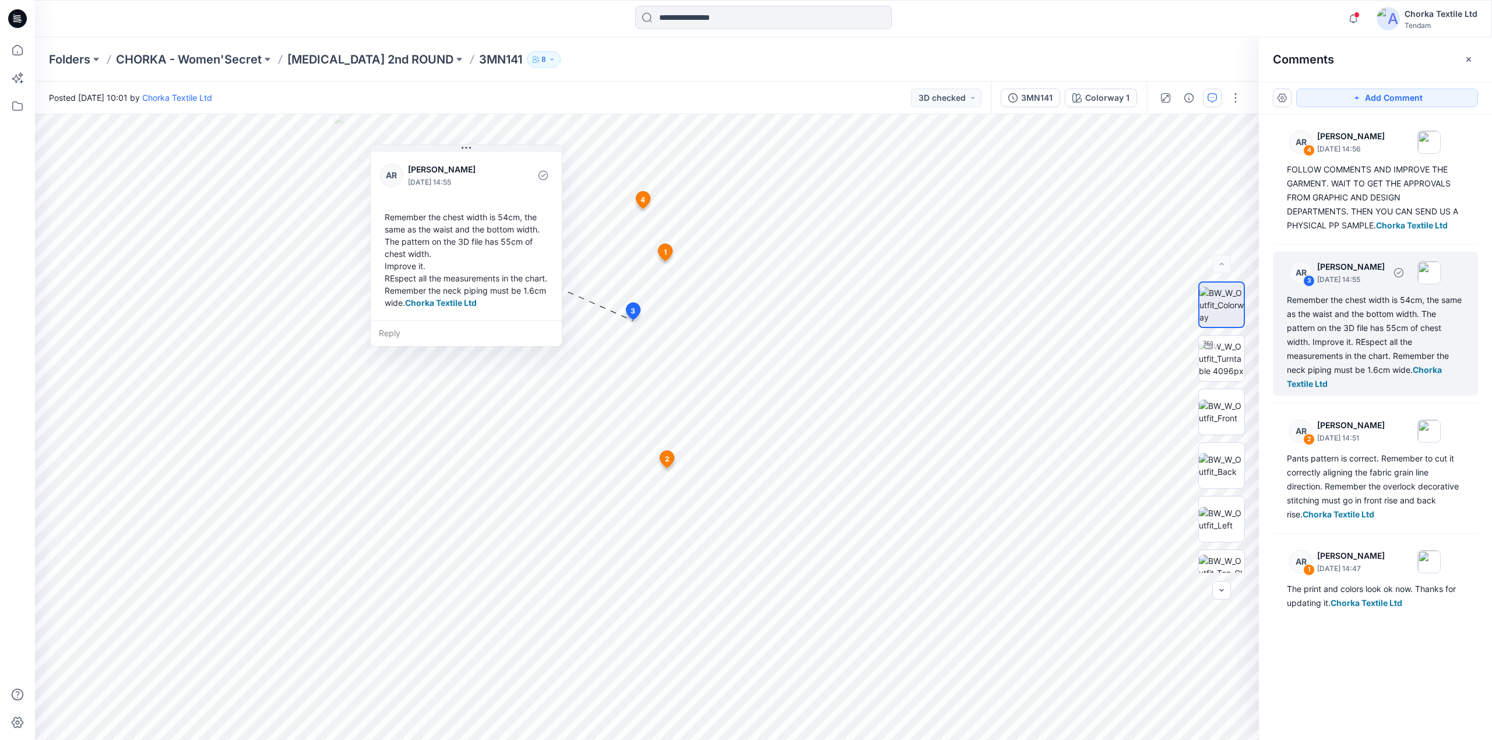
drag, startPoint x: 1330, startPoint y: 293, endPoint x: 1365, endPoint y: 323, distance: 46.7
click at [1365, 323] on div "Remember the chest width is 54cm, the same as the waist and the bottom width. T…" at bounding box center [1375, 342] width 177 height 98
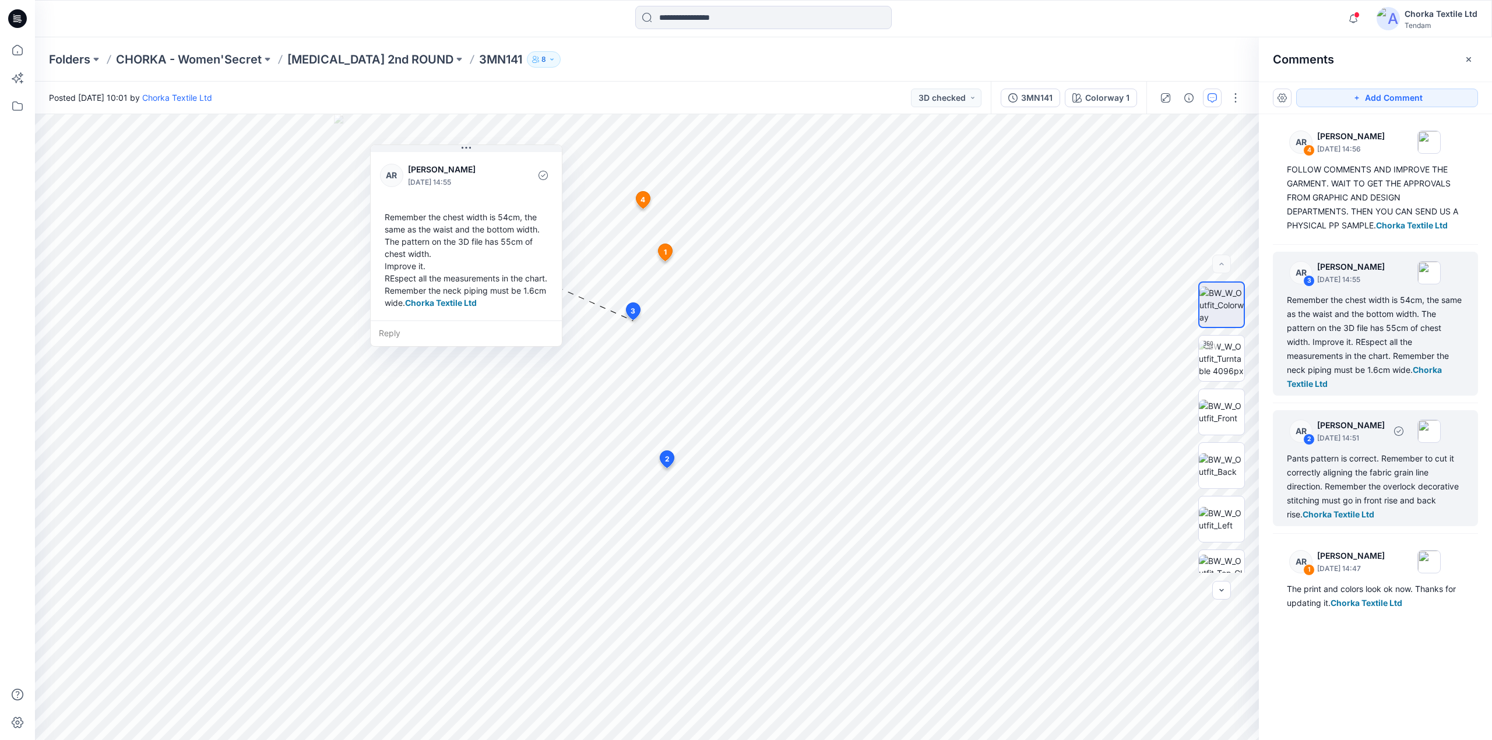
click at [1334, 455] on div "Pants pattern is correct. Remember to cut it correctly aligning the fabric grai…" at bounding box center [1375, 487] width 177 height 70
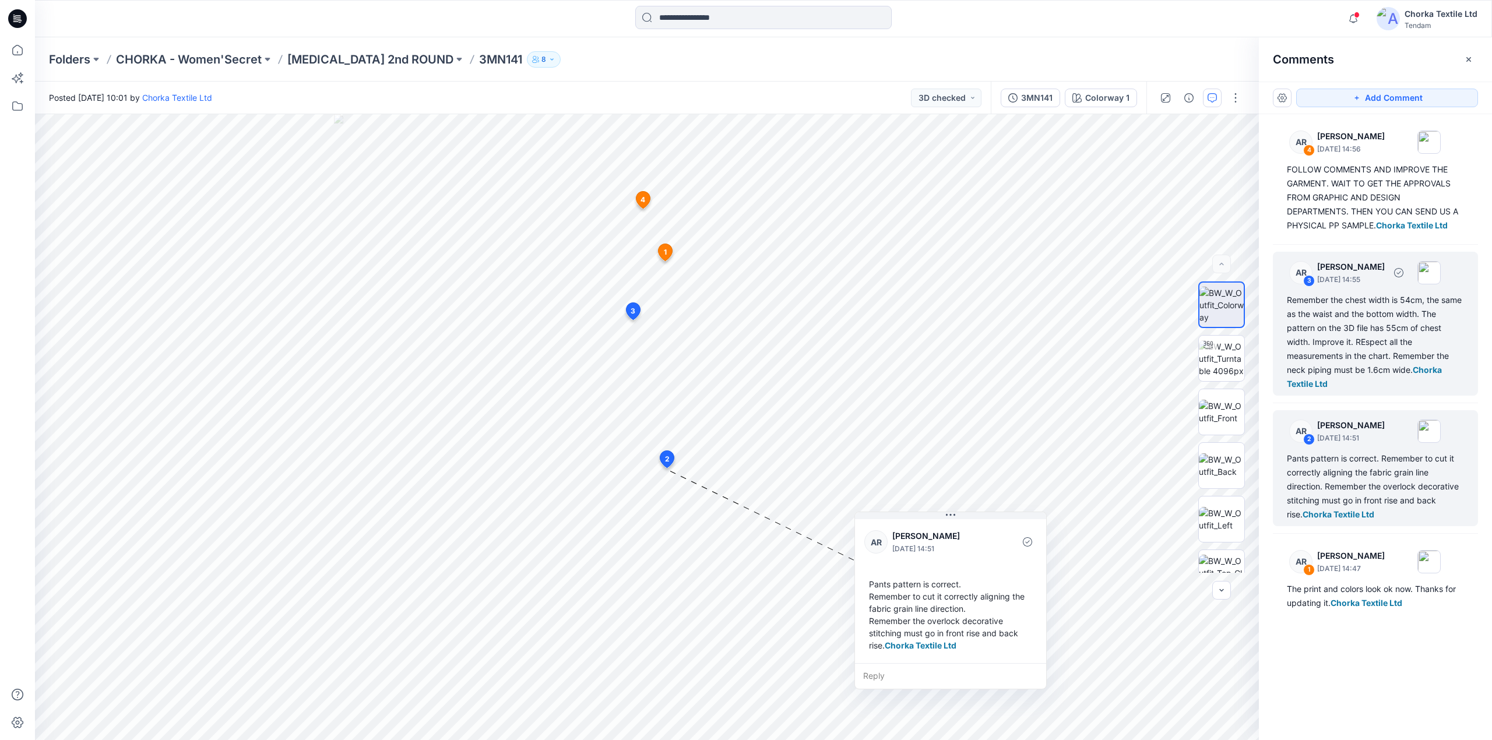
click at [1365, 351] on div "Remember the chest width is 54cm, the same as the waist and the bottom width. T…" at bounding box center [1375, 342] width 177 height 98
